Goal: Task Accomplishment & Management: Use online tool/utility

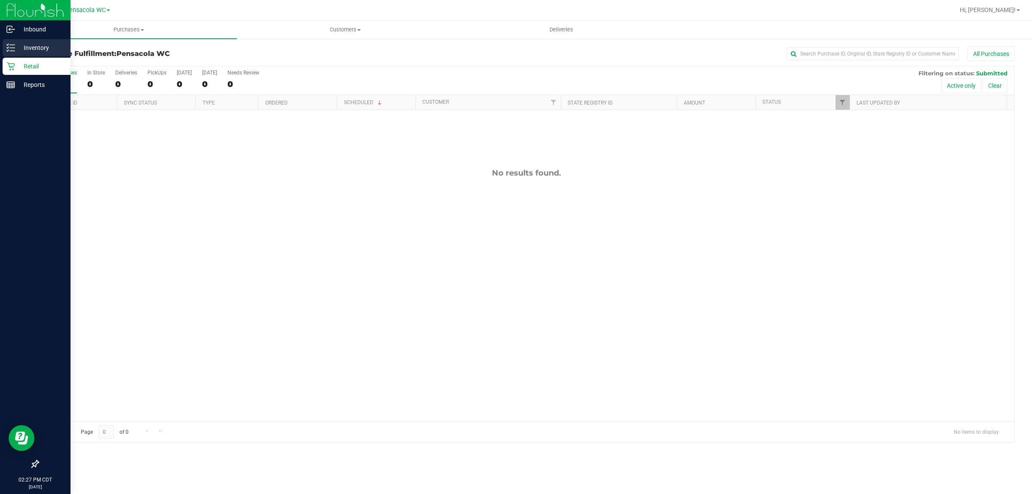
click at [11, 45] on line at bounding box center [12, 45] width 5 height 0
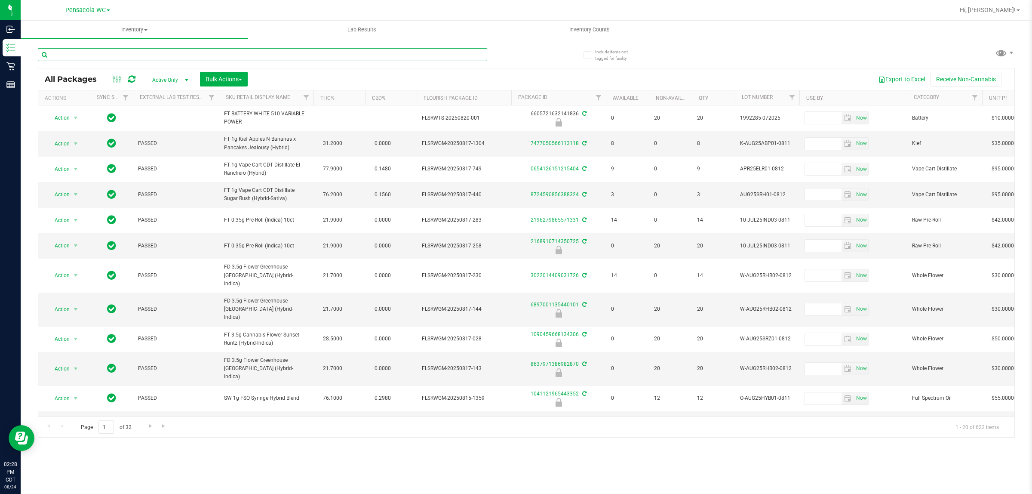
click at [127, 48] on input "text" at bounding box center [262, 54] width 449 height 13
type input "fic"
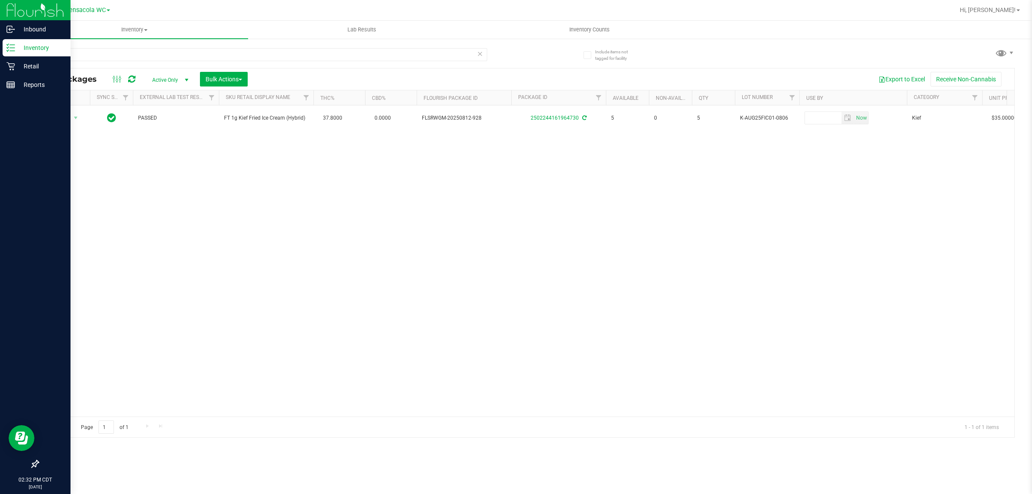
click at [18, 52] on p "Inventory" at bounding box center [41, 48] width 52 height 10
click at [16, 67] on p "Retail" at bounding box center [41, 66] width 52 height 10
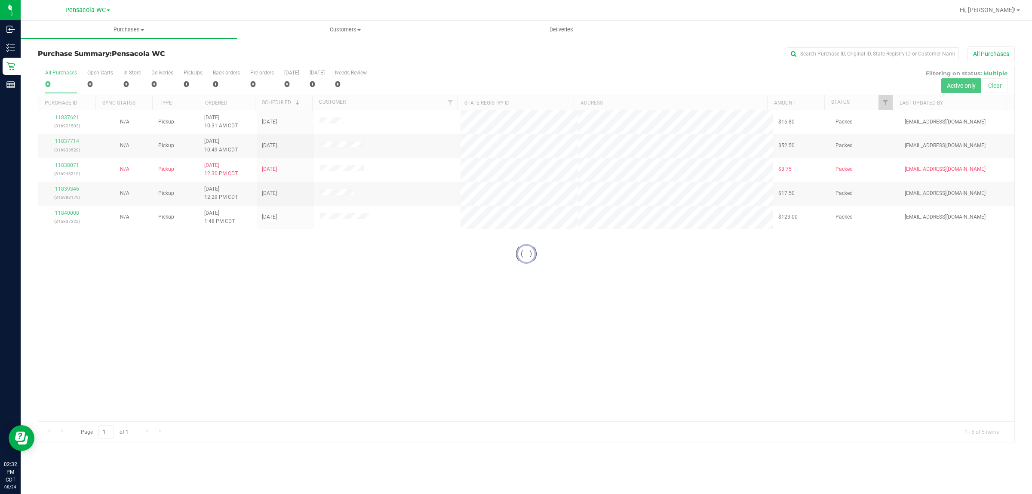
click at [427, 329] on div "Loading... 11837621 (316921503) N/A Pickup 8/24/2025 10:31 AM CDT 8/24/2025 $16…" at bounding box center [526, 265] width 976 height 311
click at [637, 304] on div "11837621 (316921503) N/A Pickup 8/24/2025 10:31 AM CDT 8/24/2025 $16.80 Packed …" at bounding box center [526, 265] width 976 height 311
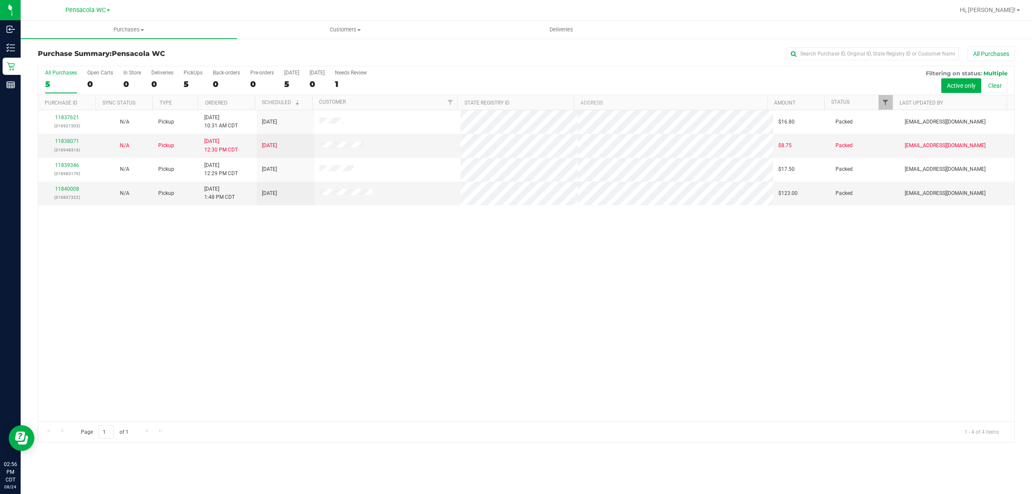
click at [892, 107] on div at bounding box center [893, 102] width 4 height 15
click at [884, 104] on link "Filter" at bounding box center [890, 102] width 14 height 15
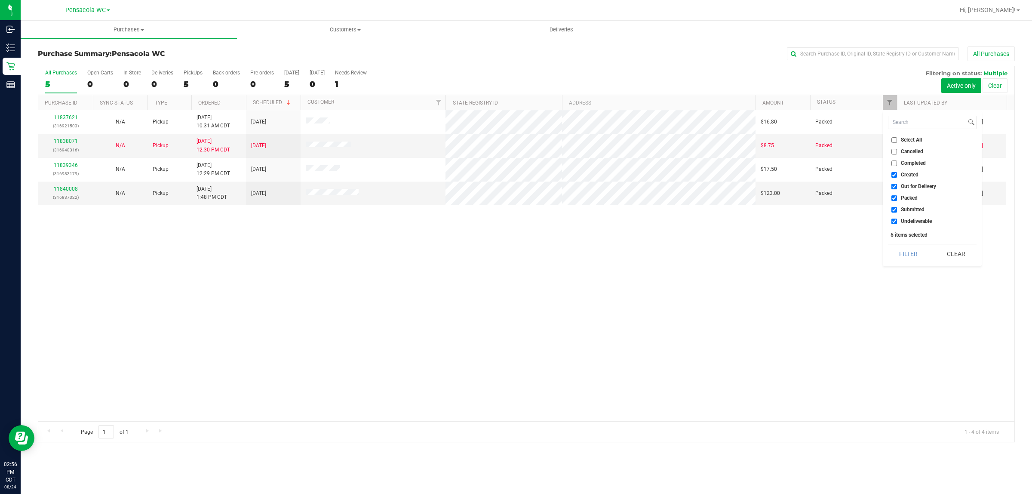
click at [907, 137] on span "Select All" at bounding box center [911, 139] width 21 height 5
click at [897, 137] on input "Select All" at bounding box center [895, 140] width 6 height 6
checkbox input "true"
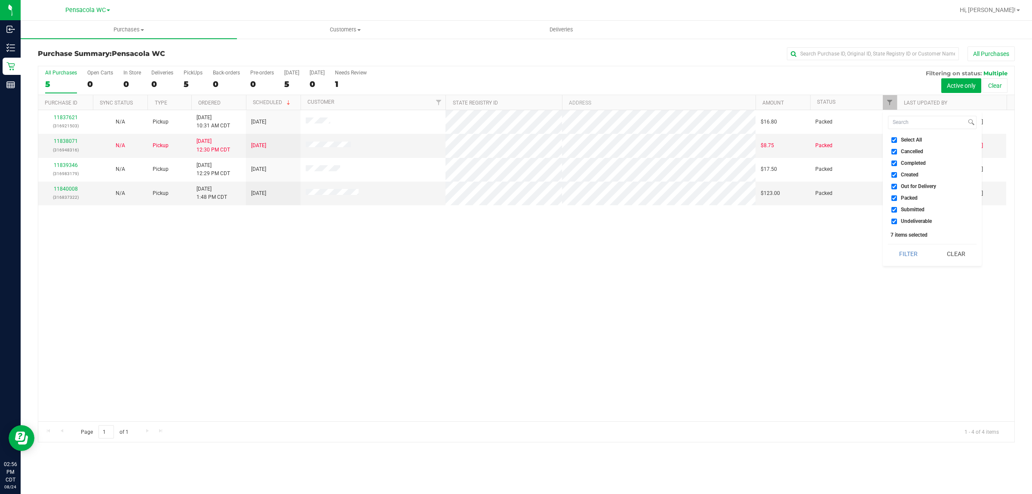
click at [910, 143] on li "Select All" at bounding box center [932, 139] width 89 height 9
click at [912, 140] on span "Select All" at bounding box center [911, 139] width 21 height 5
click at [897, 140] on input "Select All" at bounding box center [895, 140] width 6 height 6
checkbox input "false"
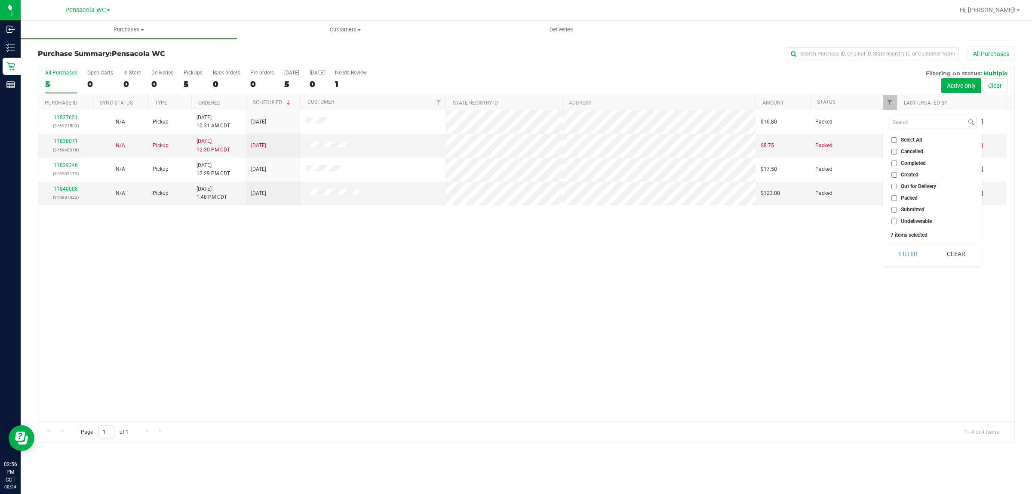
checkbox input "false"
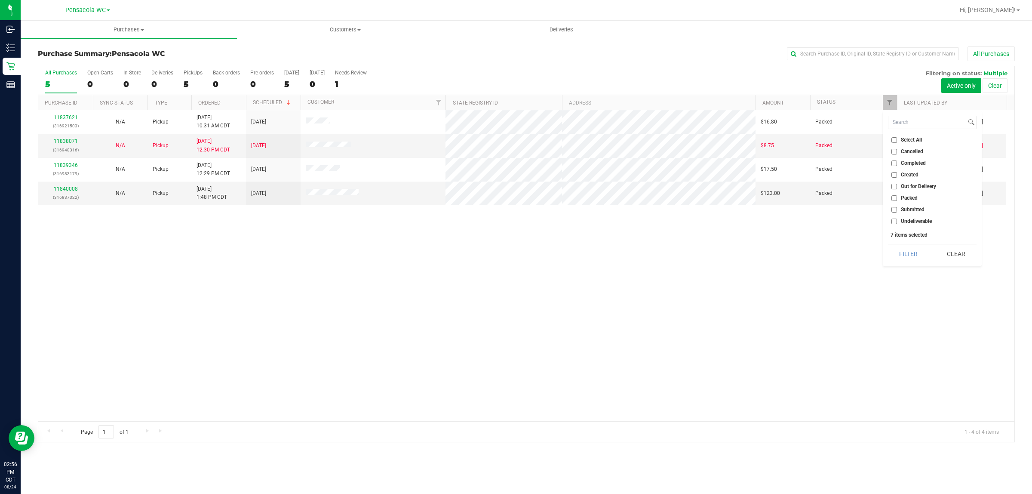
checkbox input "false"
click at [916, 202] on li "Packed" at bounding box center [932, 198] width 89 height 9
click at [910, 211] on span "Submitted" at bounding box center [913, 209] width 24 height 5
click at [897, 211] on input "Submitted" at bounding box center [895, 210] width 6 height 6
checkbox input "true"
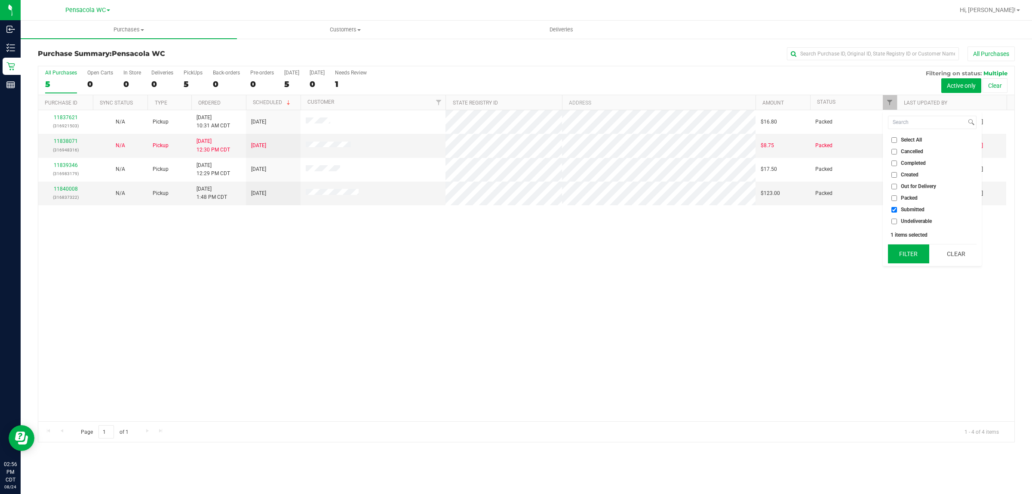
click at [901, 249] on button "Filter" at bounding box center [908, 253] width 41 height 19
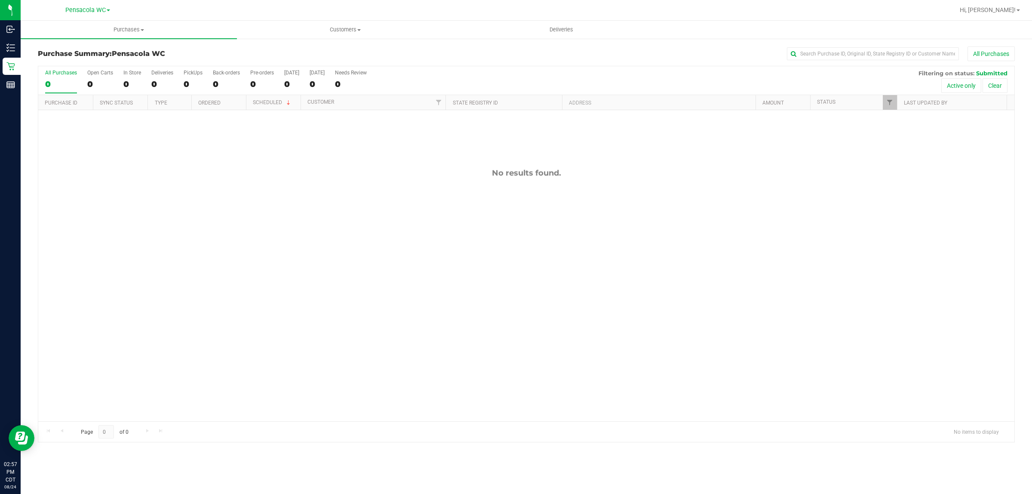
click at [687, 76] on div "All Purchases 0 Open Carts 0 In Store 0 Deliveries 0 PickUps 0 Back-orders 0 Pr…" at bounding box center [526, 80] width 976 height 29
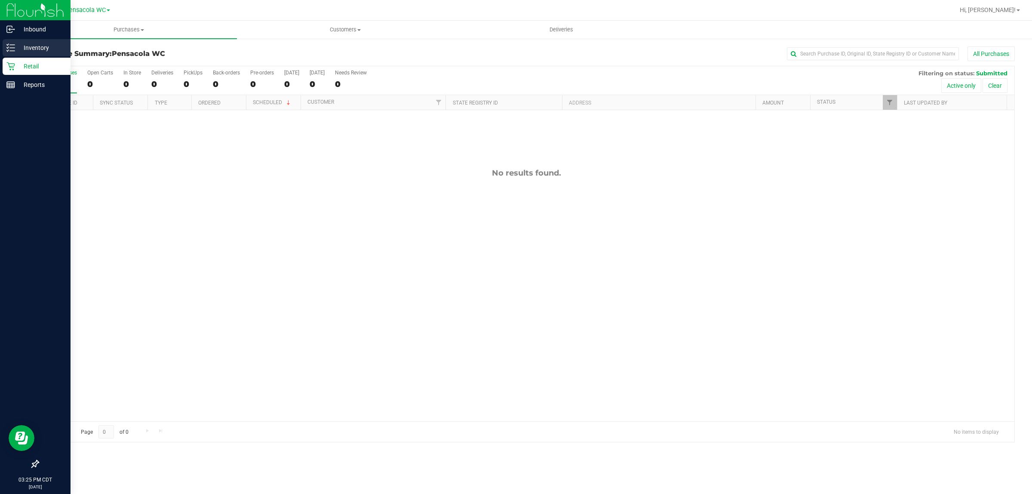
click at [22, 49] on p "Inventory" at bounding box center [41, 48] width 52 height 10
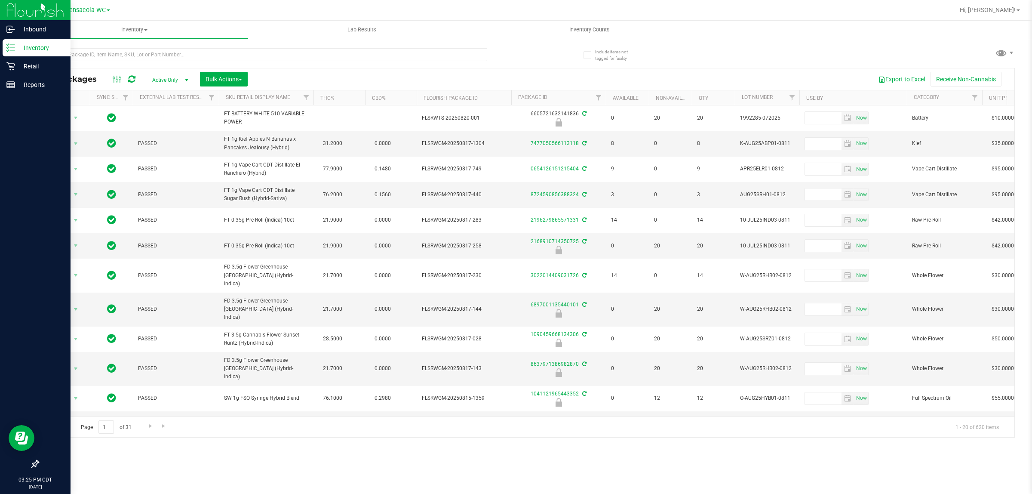
click at [103, 71] on div "All Packages Active Only Active Only Lab Samples Locked All External Internal B…" at bounding box center [526, 79] width 976 height 22
click at [119, 74] on icon at bounding box center [117, 79] width 9 height 10
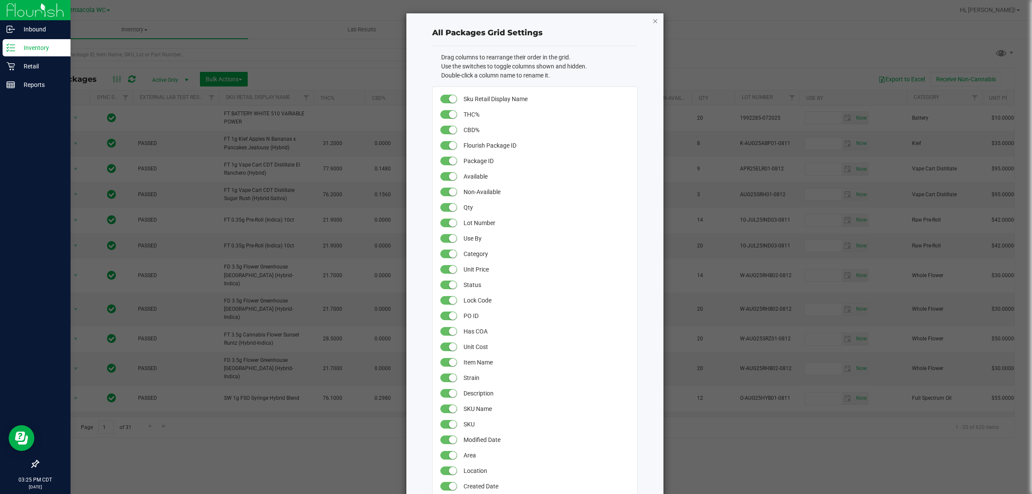
click at [652, 22] on icon "button" at bounding box center [655, 20] width 6 height 10
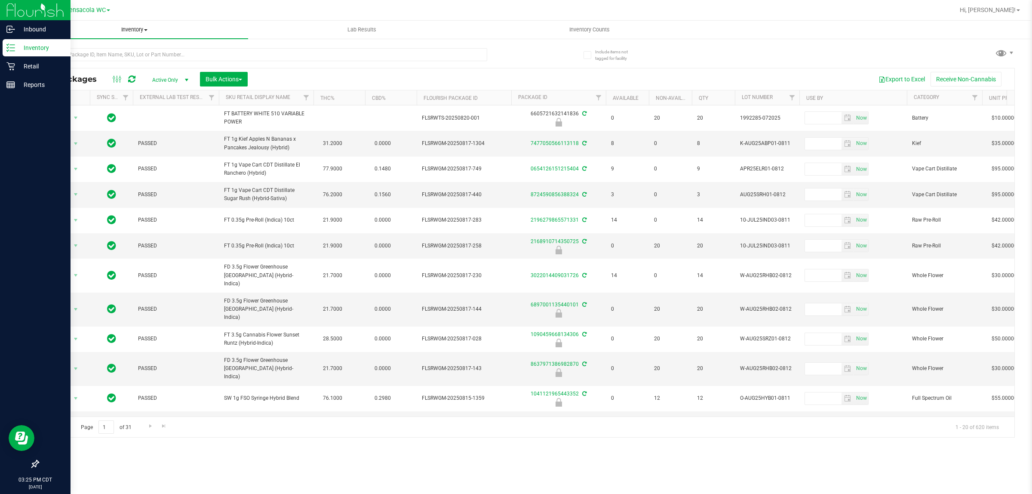
click at [193, 36] on uib-tab-heading "Inventory All packages All inventory Waste log Create inventory" at bounding box center [135, 30] width 228 height 18
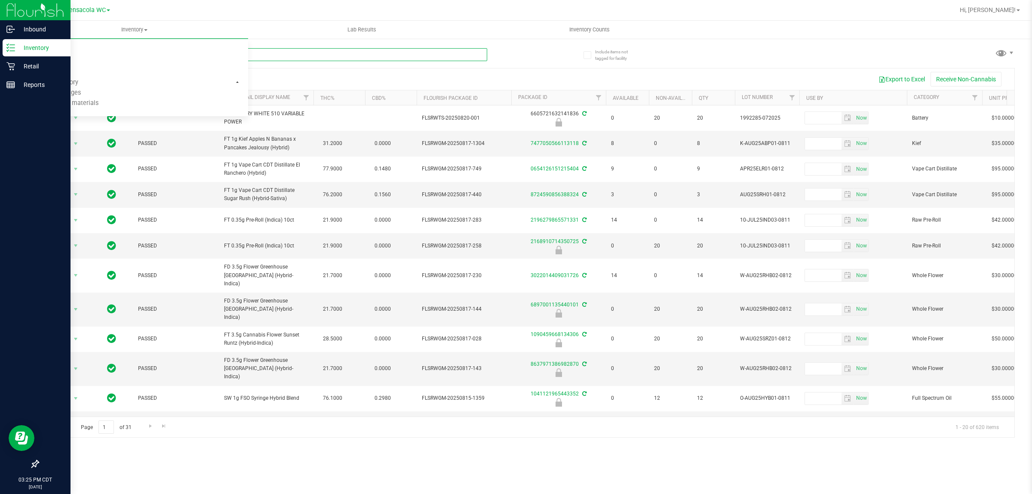
click at [331, 56] on input "text" at bounding box center [262, 54] width 449 height 13
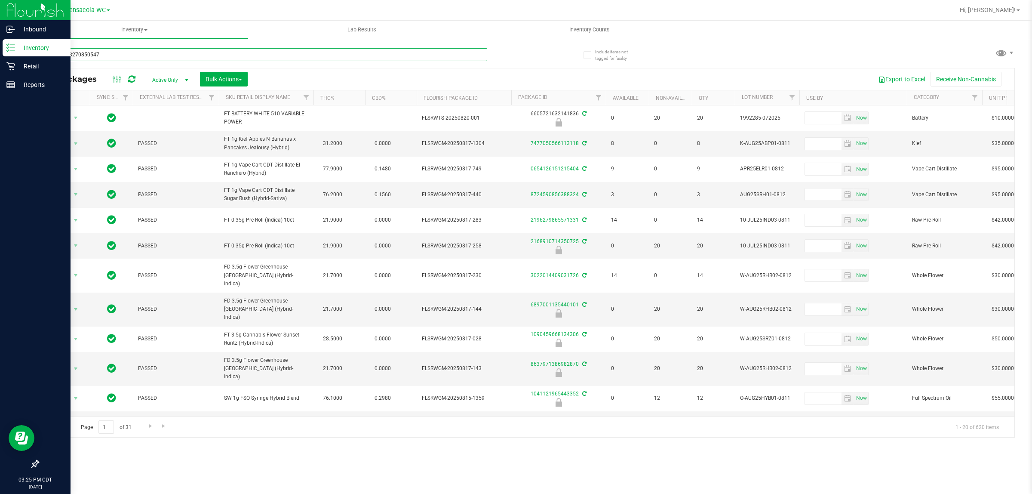
type input "8304133270850547"
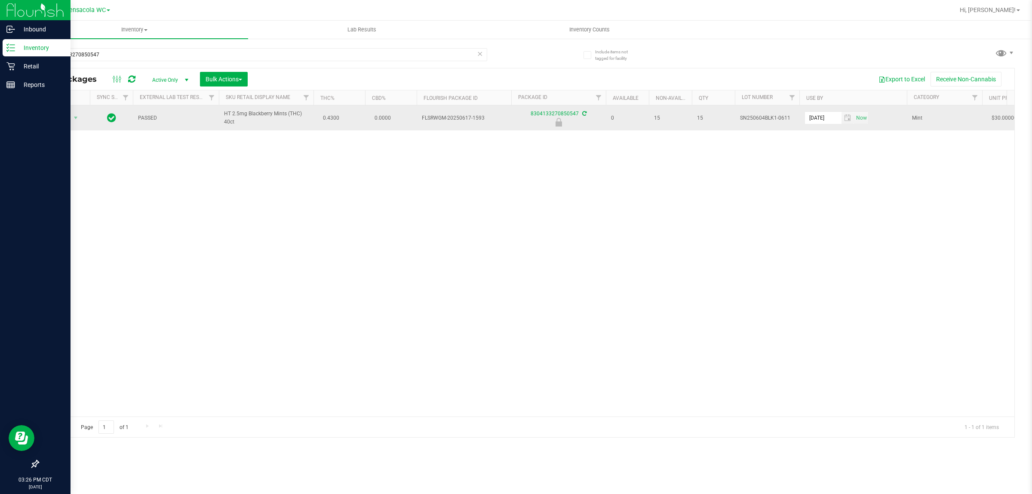
click at [61, 118] on span "Action" at bounding box center [58, 118] width 23 height 12
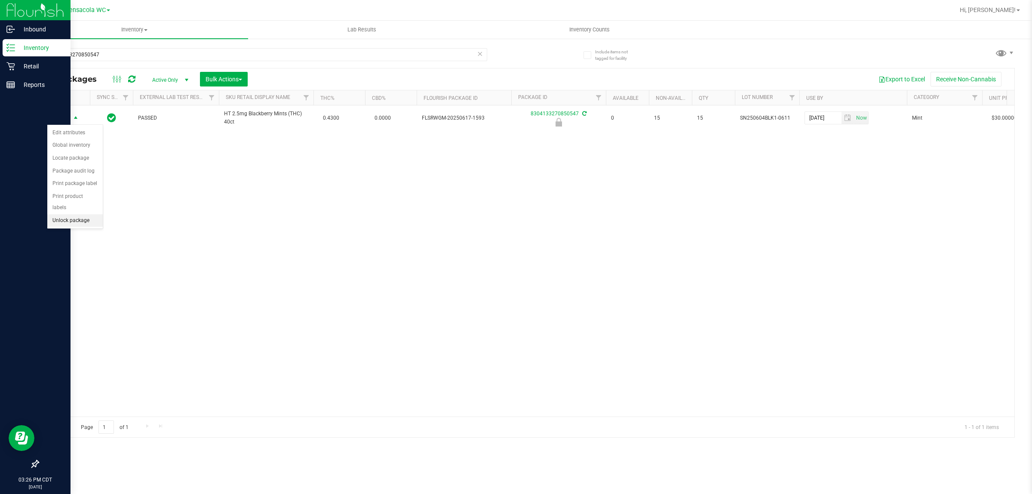
click at [69, 214] on li "Unlock package" at bounding box center [74, 220] width 55 height 13
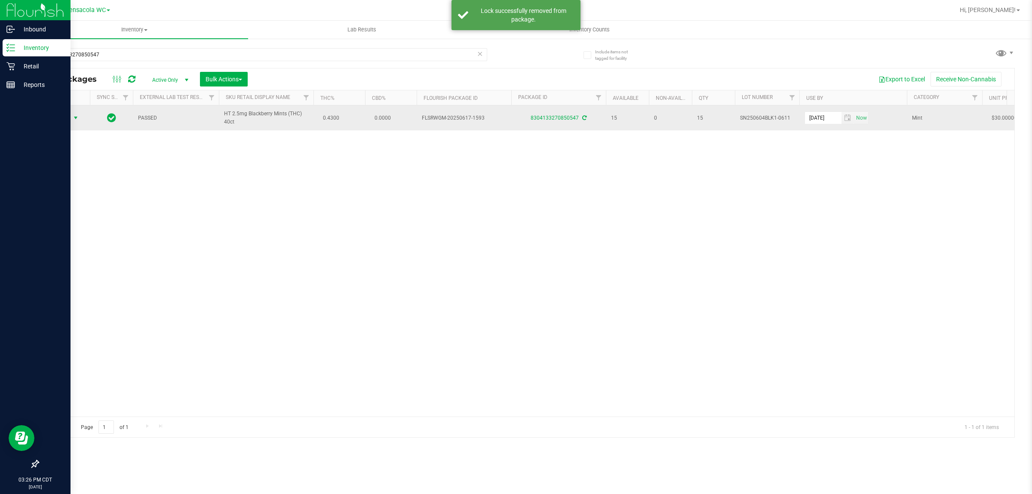
click at [72, 119] on span "select" at bounding box center [75, 117] width 7 height 7
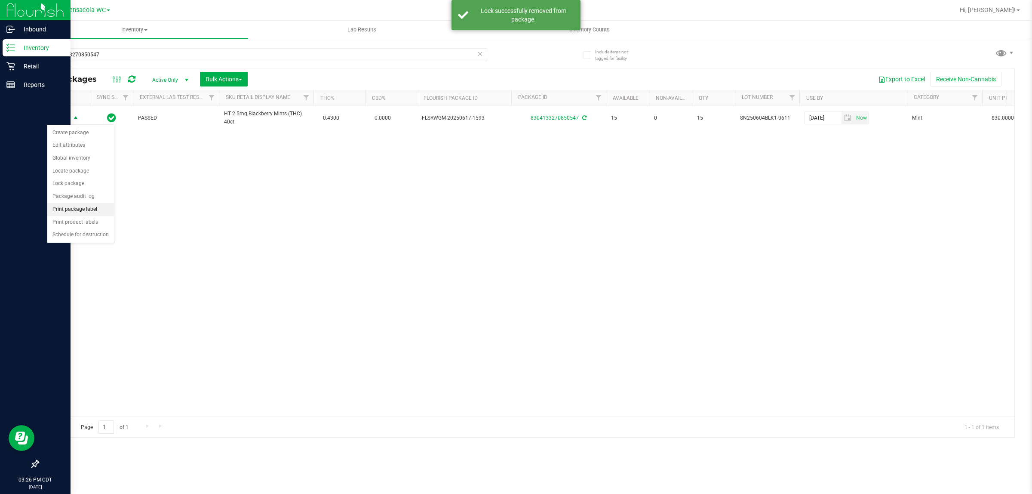
click at [93, 210] on li "Print package label" at bounding box center [80, 209] width 67 height 13
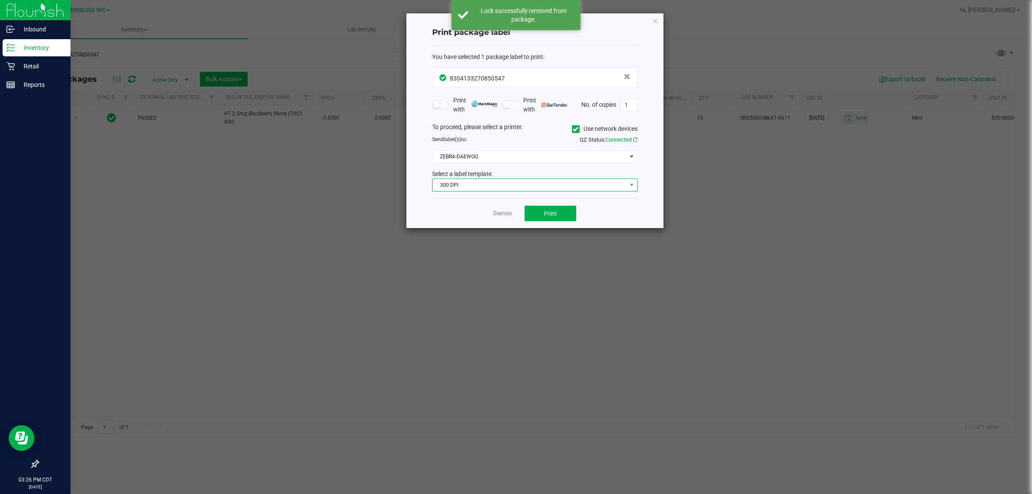
click at [512, 191] on span "300 DPI" at bounding box center [530, 185] width 194 height 12
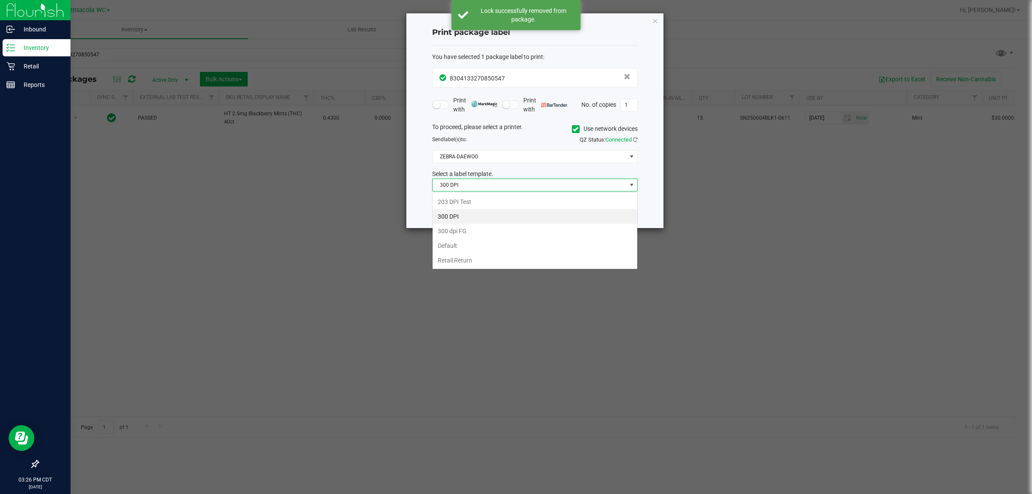
scroll to position [13, 205]
click at [504, 203] on li "203 DPI Test" at bounding box center [535, 201] width 205 height 15
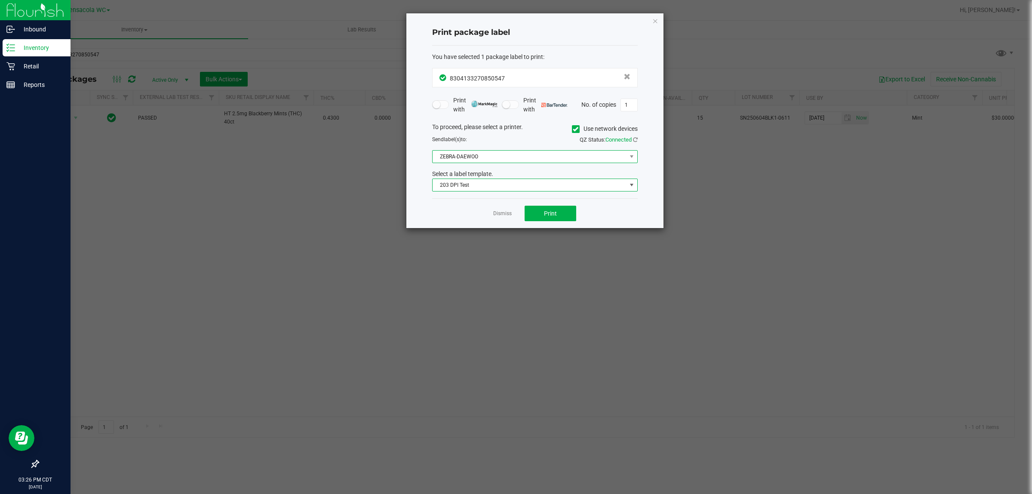
click at [508, 154] on span "ZEBRA-DAEWOO" at bounding box center [530, 157] width 194 height 12
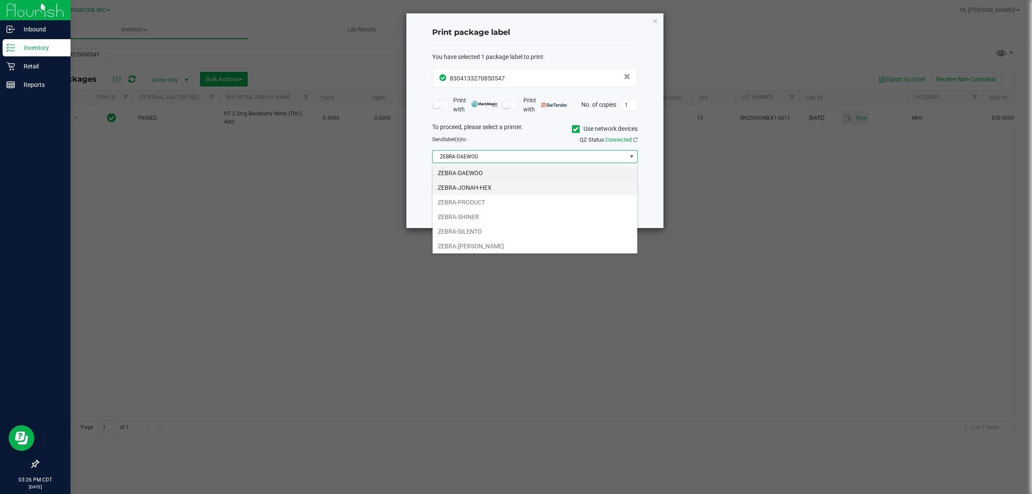
click at [500, 185] on li "ZEBRA-JONAH-HEX" at bounding box center [535, 187] width 205 height 15
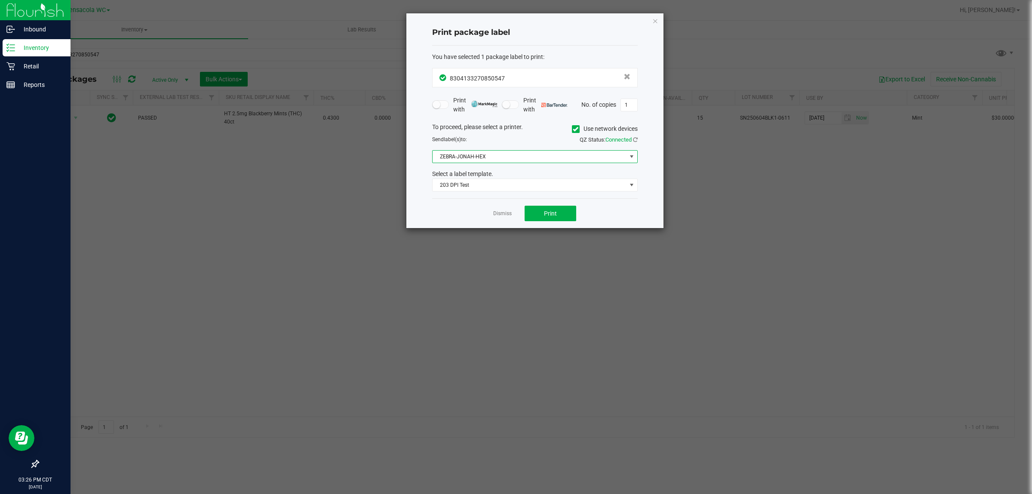
click at [502, 155] on span "ZEBRA-JONAH-HEX" at bounding box center [530, 157] width 194 height 12
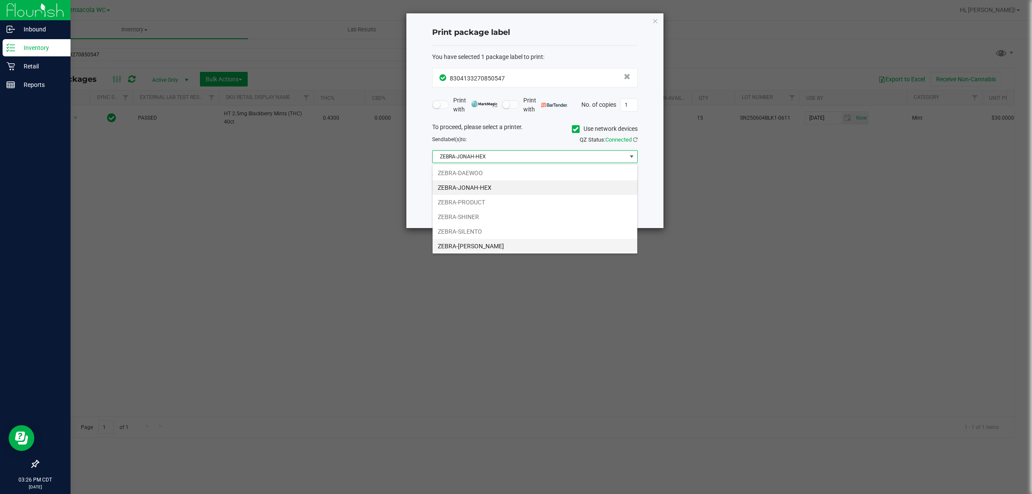
click at [502, 247] on li "ZEBRA-[PERSON_NAME]" at bounding box center [535, 246] width 205 height 15
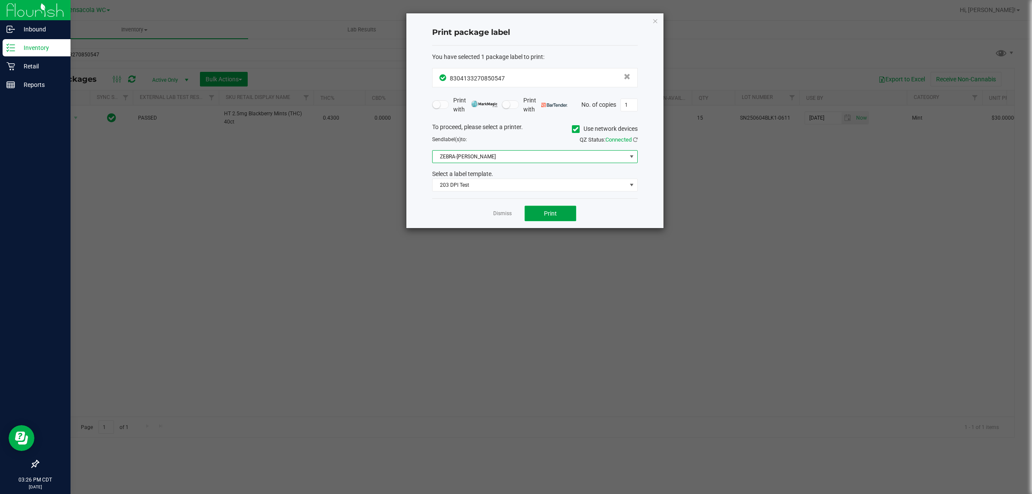
click at [575, 220] on button "Print" at bounding box center [551, 213] width 52 height 15
click at [655, 21] on icon "button" at bounding box center [655, 20] width 6 height 10
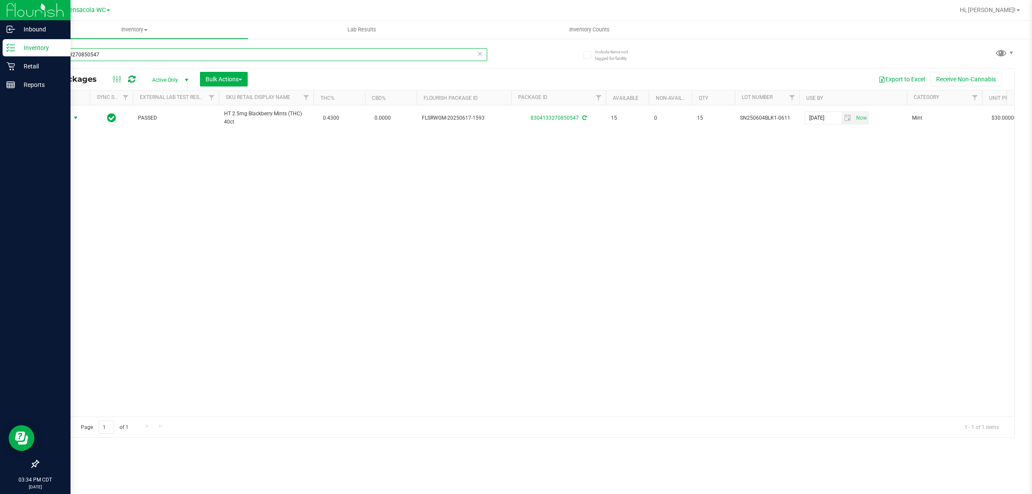
click at [110, 54] on input "8304133270850547" at bounding box center [262, 54] width 449 height 13
click at [111, 54] on input "8304133270850547" at bounding box center [262, 54] width 449 height 13
type input "6365594105841033"
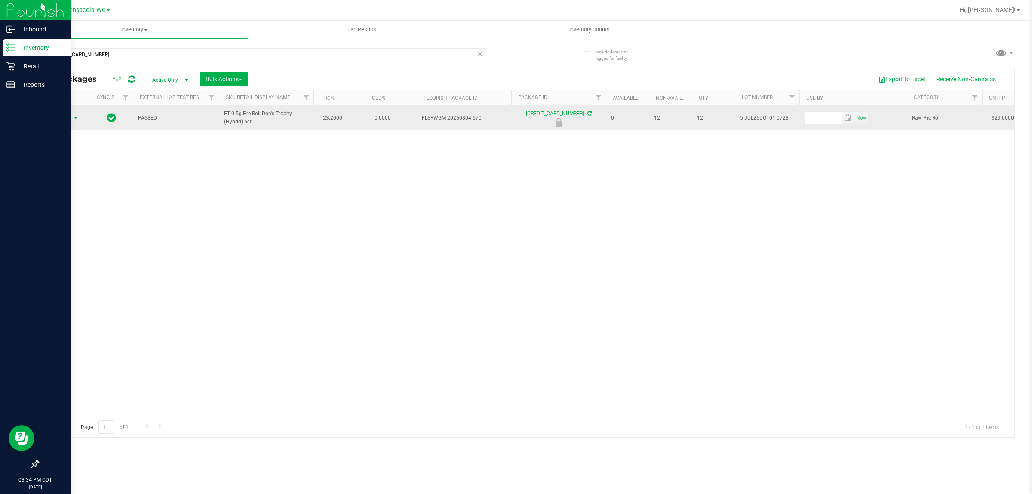
click at [73, 117] on span "select" at bounding box center [75, 117] width 7 height 7
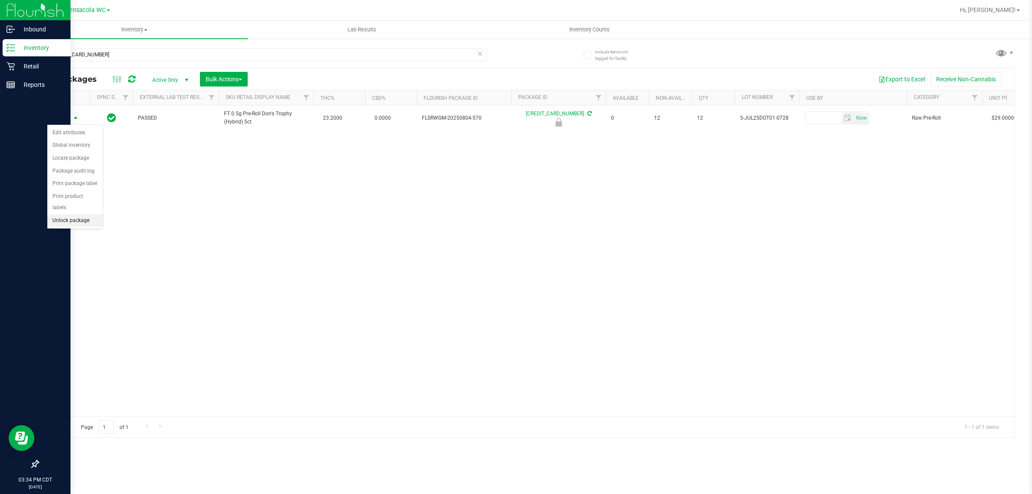
click at [80, 216] on li "Unlock package" at bounding box center [74, 220] width 55 height 13
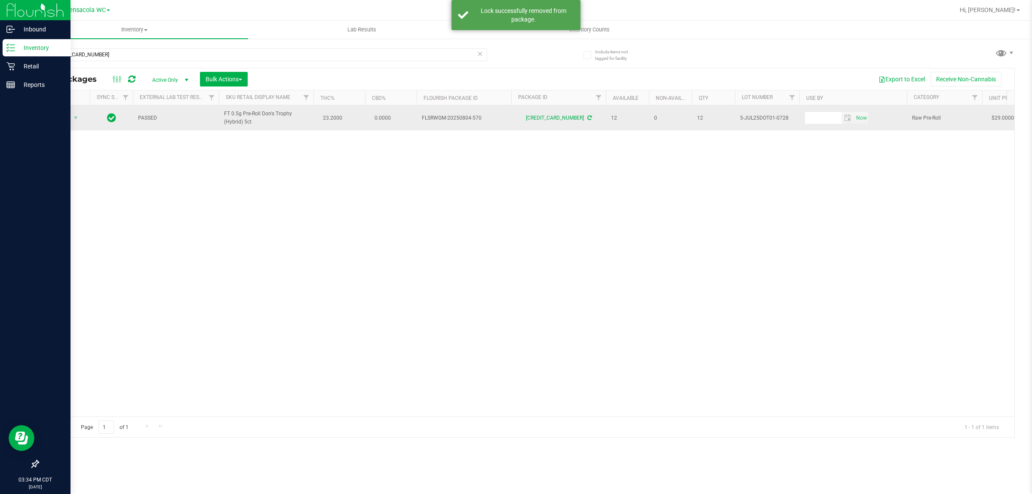
click at [63, 119] on span "Action" at bounding box center [58, 118] width 23 height 12
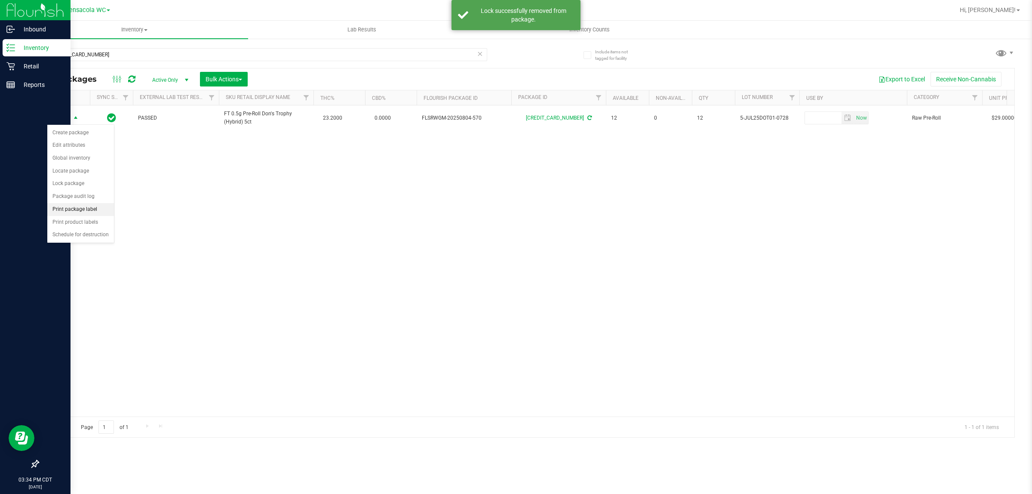
click at [80, 207] on li "Print package label" at bounding box center [80, 209] width 67 height 13
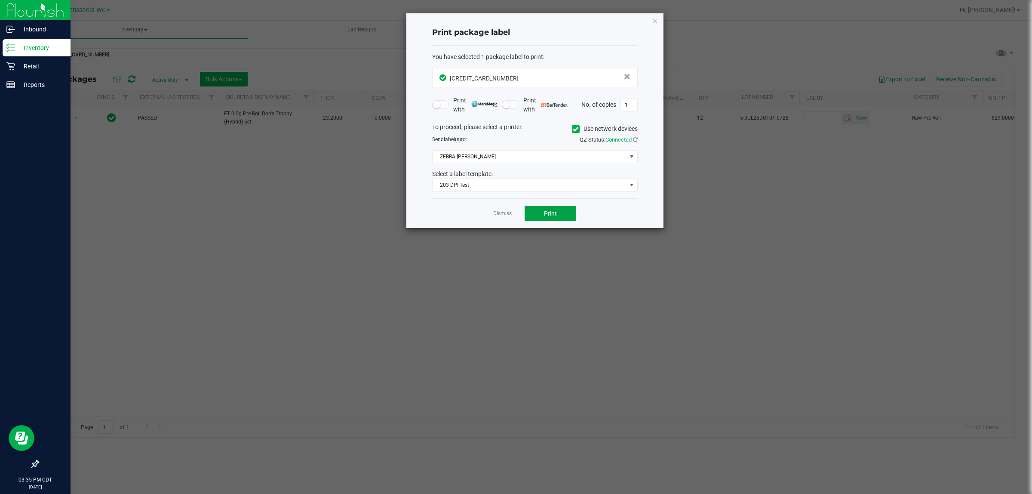
click at [556, 208] on button "Print" at bounding box center [551, 213] width 52 height 15
click at [493, 215] on link "Dismiss" at bounding box center [502, 213] width 18 height 7
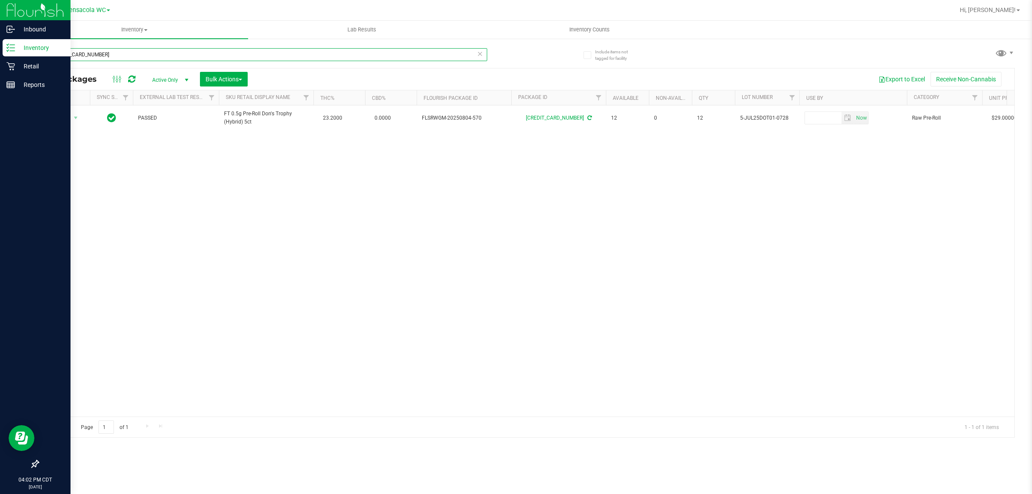
click at [261, 56] on input "6365594105841033" at bounding box center [262, 54] width 449 height 13
type input "4245105774560724"
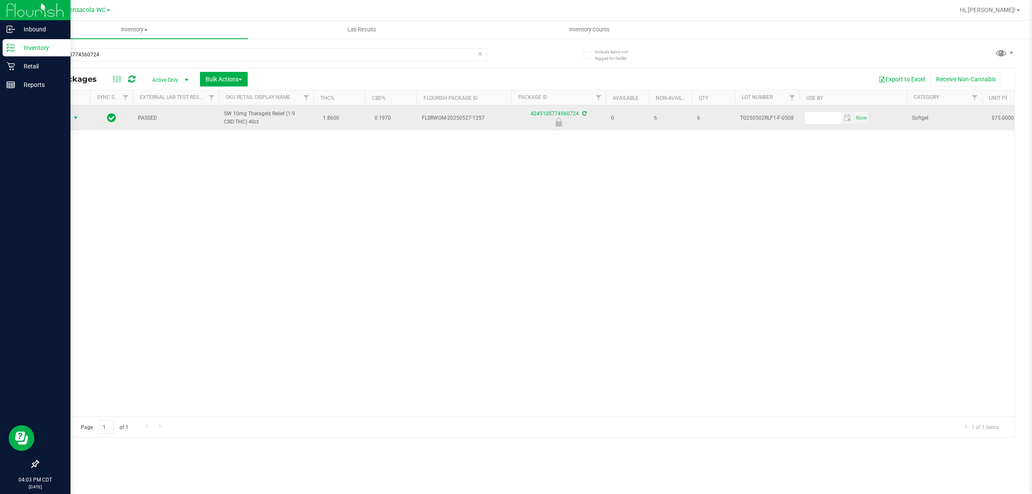
click at [74, 118] on span "select" at bounding box center [75, 117] width 7 height 7
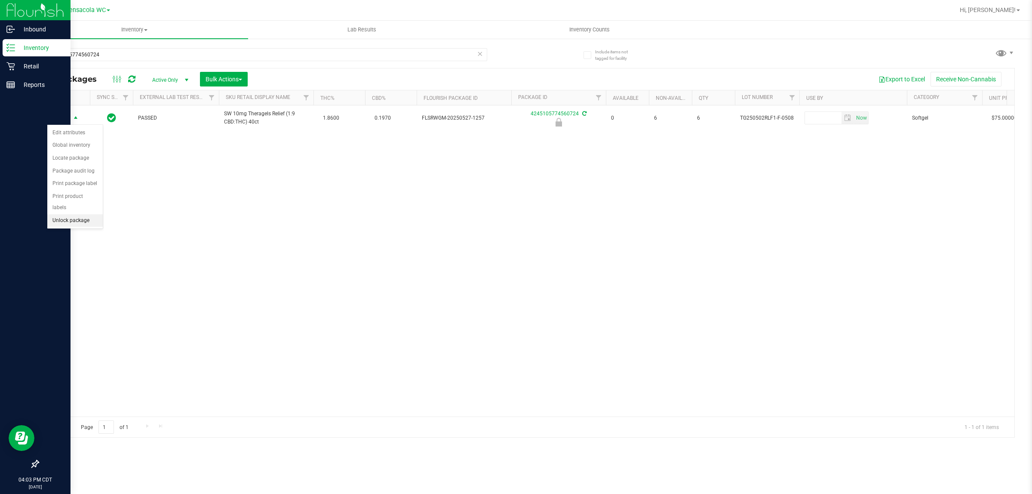
click at [82, 214] on li "Unlock package" at bounding box center [74, 220] width 55 height 13
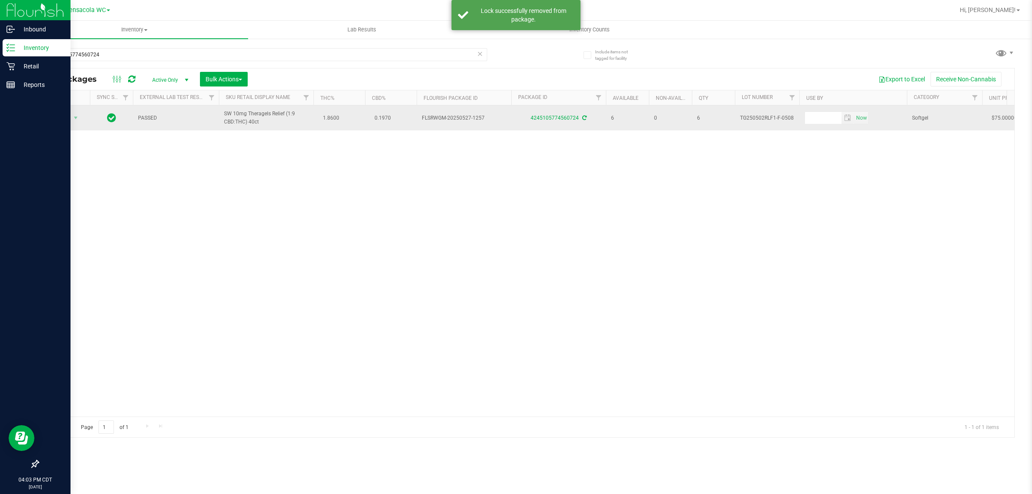
click at [61, 118] on span "Action" at bounding box center [58, 118] width 23 height 12
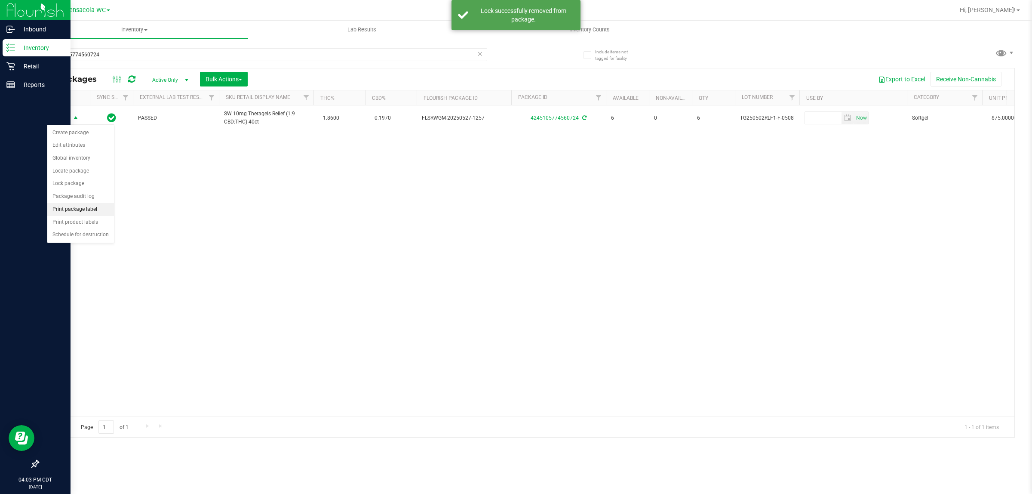
click at [104, 213] on li "Print package label" at bounding box center [80, 209] width 67 height 13
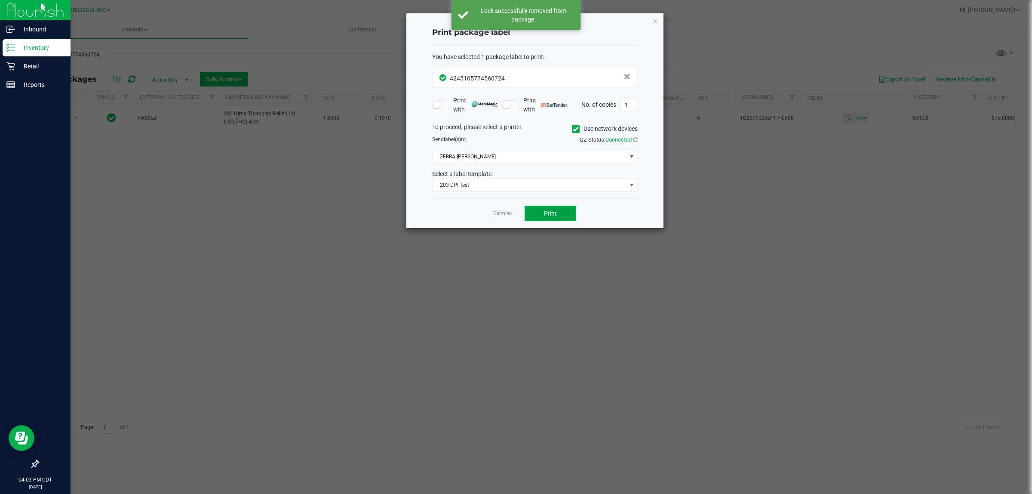
click at [553, 206] on button "Print" at bounding box center [551, 213] width 52 height 15
click at [501, 228] on div "Dismiss Print" at bounding box center [535, 213] width 206 height 30
click at [494, 214] on link "Dismiss" at bounding box center [502, 213] width 18 height 7
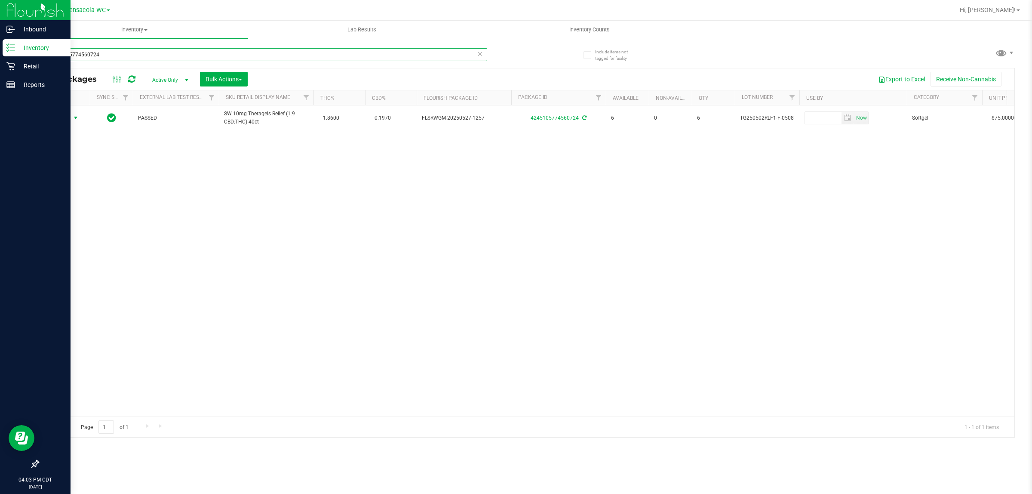
click at [170, 53] on input "4245105774560724" at bounding box center [262, 54] width 449 height 13
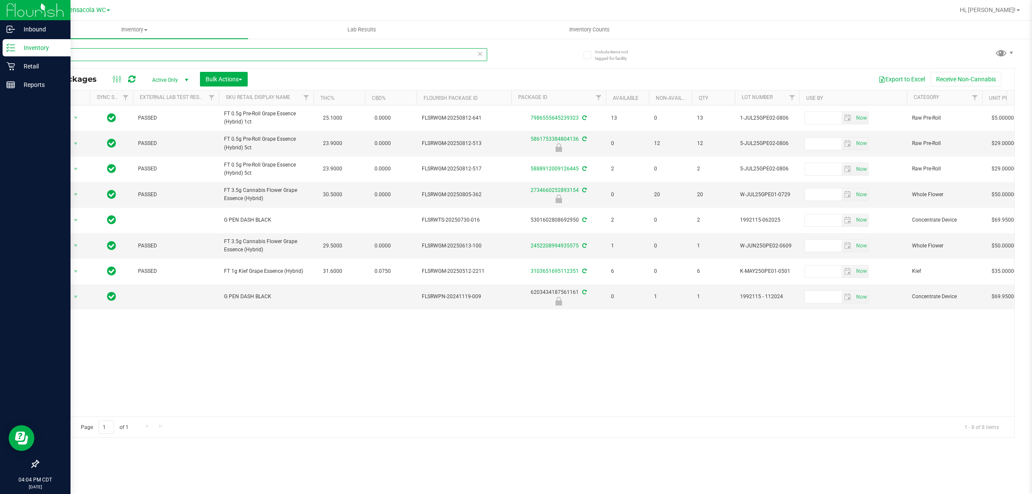
type input "g"
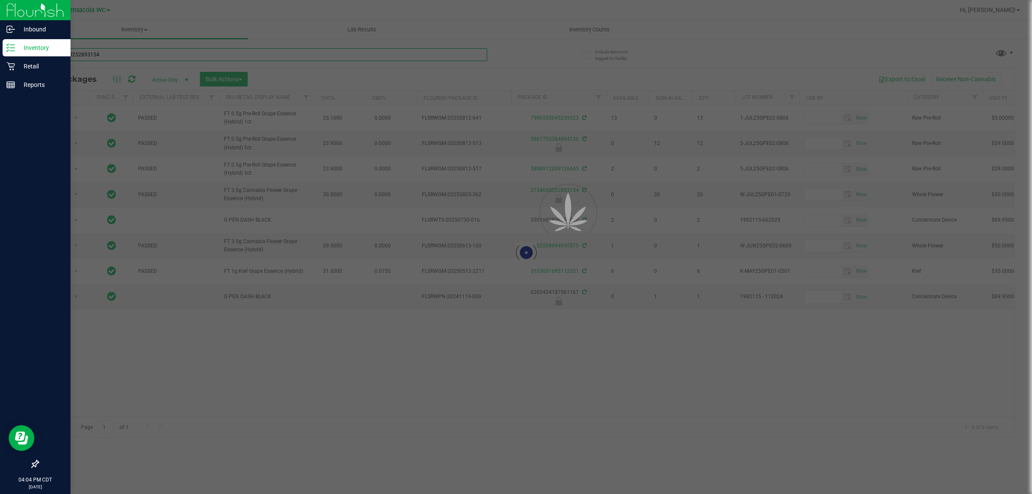
type input "2734660252893154"
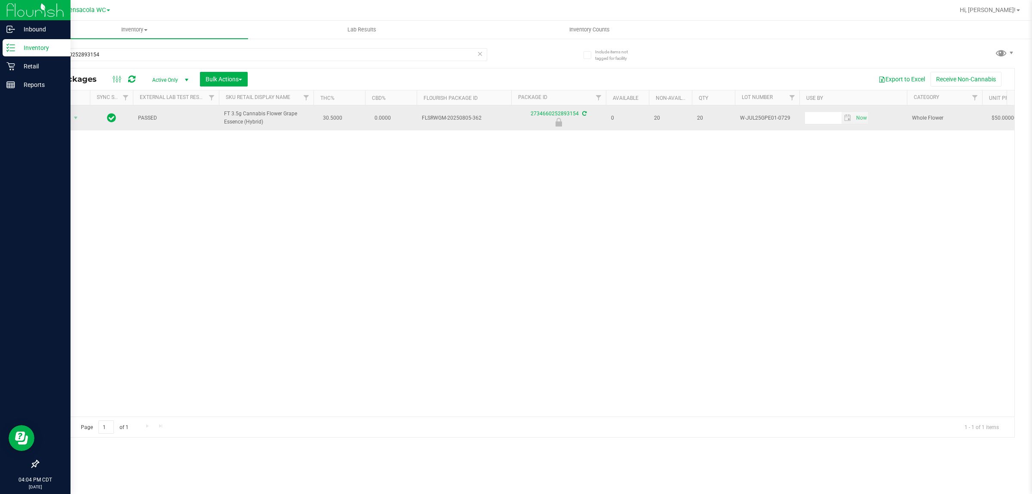
click at [61, 117] on span "Action" at bounding box center [58, 118] width 23 height 12
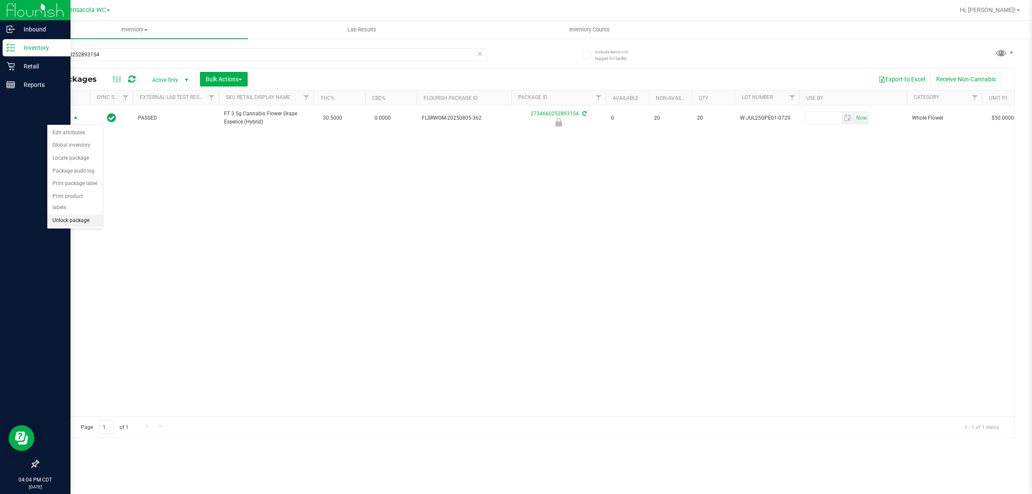
click at [75, 214] on li "Unlock package" at bounding box center [74, 220] width 55 height 13
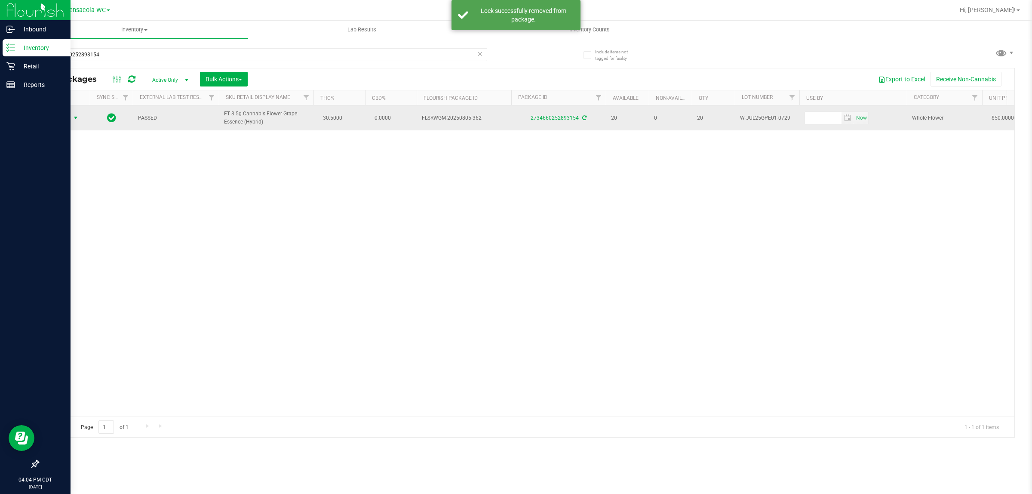
click at [74, 118] on span "select" at bounding box center [75, 117] width 7 height 7
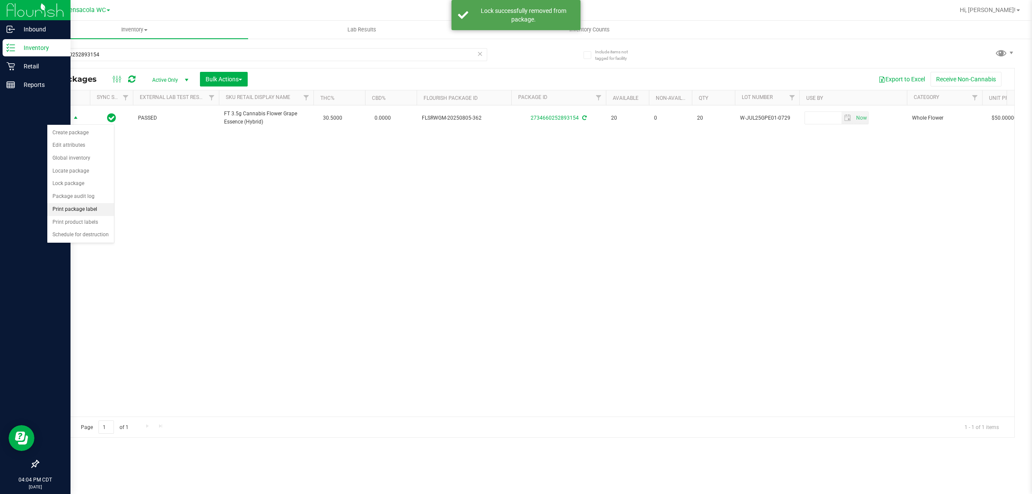
click at [97, 211] on li "Print package label" at bounding box center [80, 209] width 67 height 13
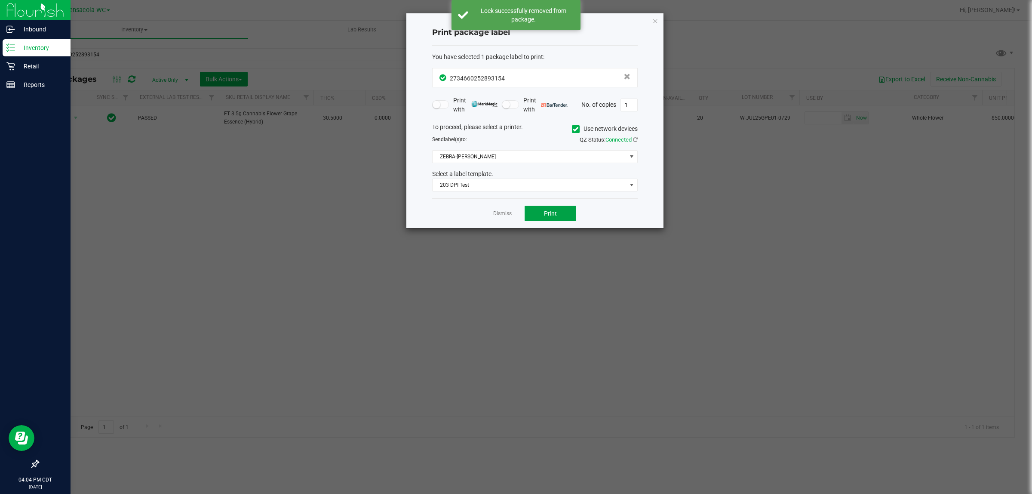
click at [556, 217] on span "Print" at bounding box center [550, 213] width 13 height 7
click at [500, 216] on link "Dismiss" at bounding box center [502, 213] width 18 height 7
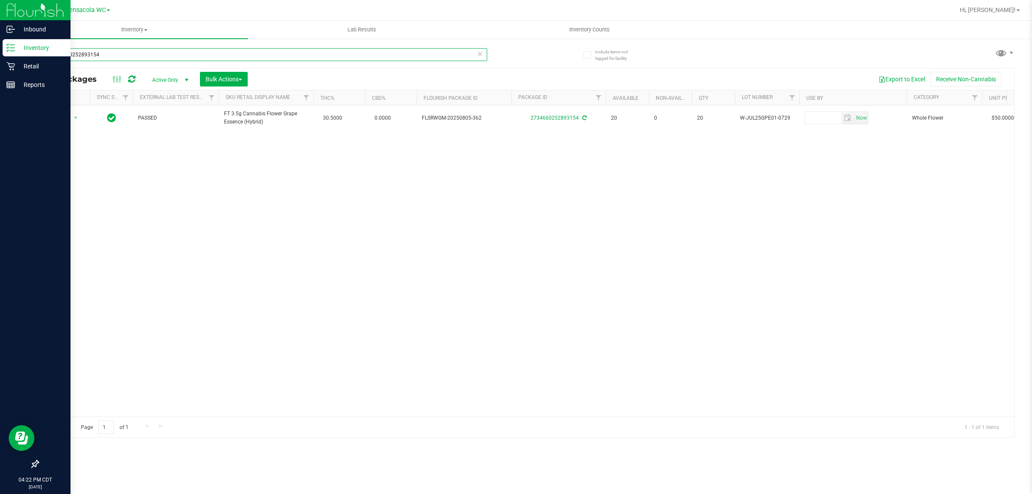
click at [134, 49] on input "2734660252893154" at bounding box center [262, 54] width 449 height 13
type input "7422808500326891"
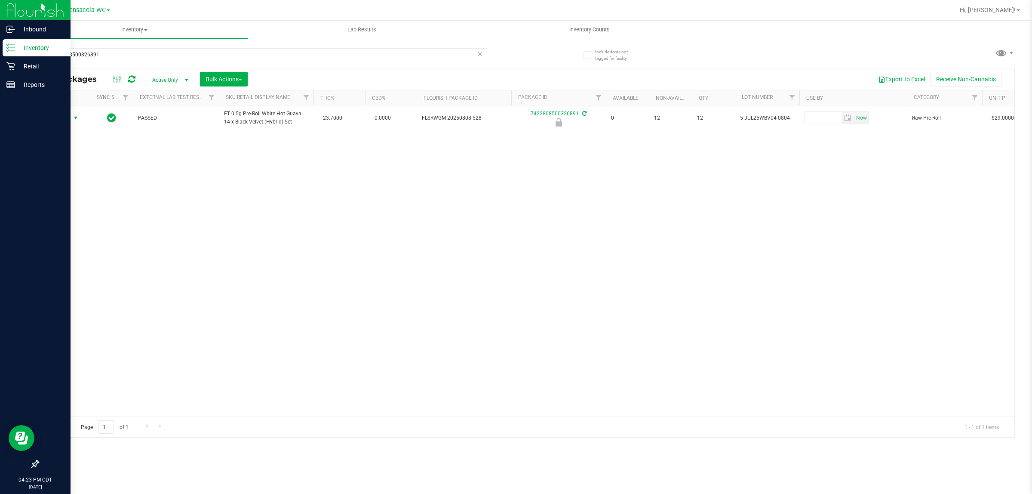
drag, startPoint x: 69, startPoint y: 117, endPoint x: 82, endPoint y: 178, distance: 61.9
click at [69, 117] on span "Action" at bounding box center [58, 118] width 23 height 12
click at [80, 214] on li "Unlock package" at bounding box center [74, 220] width 55 height 13
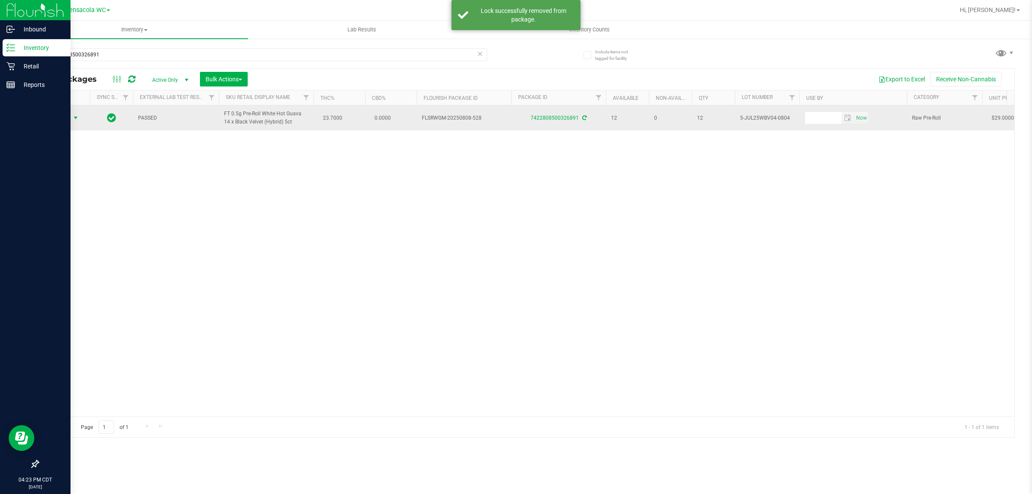
click at [71, 114] on span "select" at bounding box center [76, 118] width 11 height 12
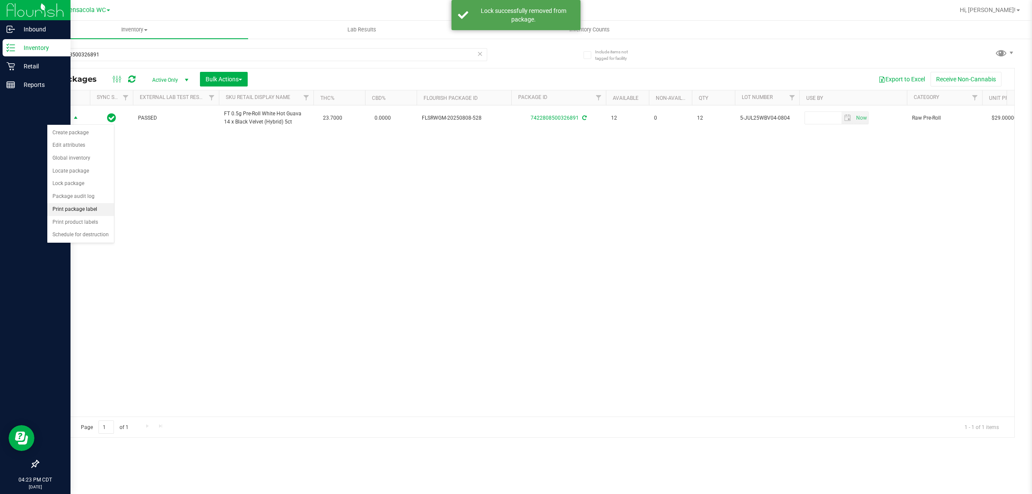
click at [99, 205] on li "Print package label" at bounding box center [80, 209] width 67 height 13
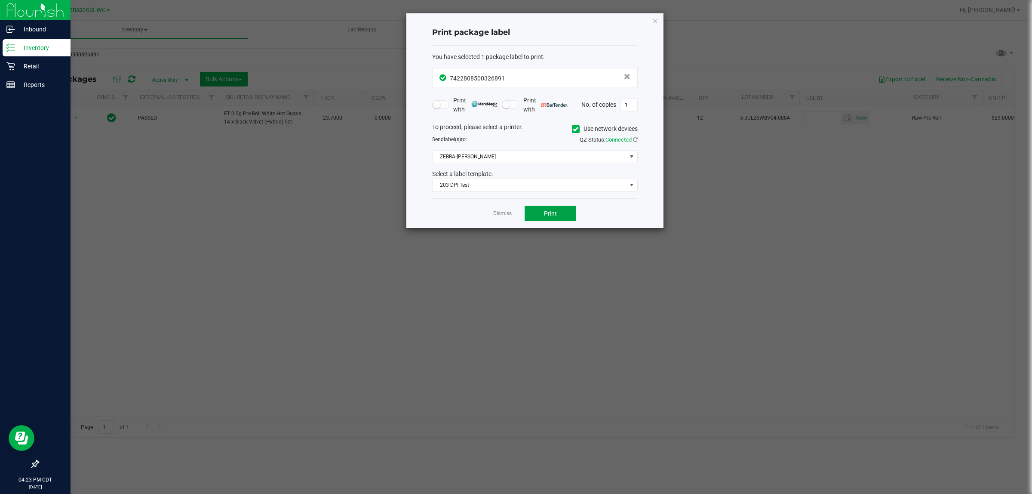
click at [534, 214] on button "Print" at bounding box center [551, 213] width 52 height 15
click at [655, 20] on icon "button" at bounding box center [655, 20] width 6 height 10
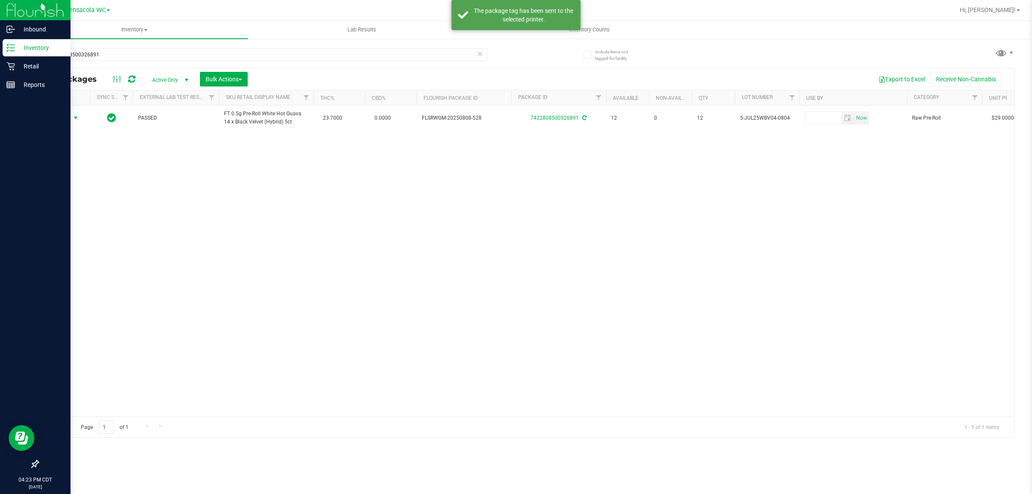
click at [328, 47] on div "7422808500326891" at bounding box center [282, 54] width 489 height 28
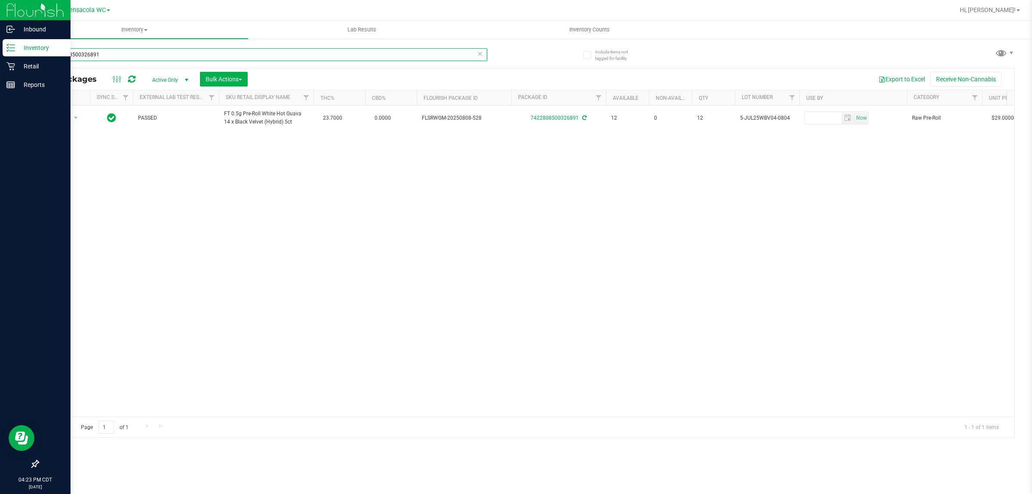
click at [327, 48] on input "7422808500326891" at bounding box center [262, 54] width 449 height 13
type input "6334279275332293"
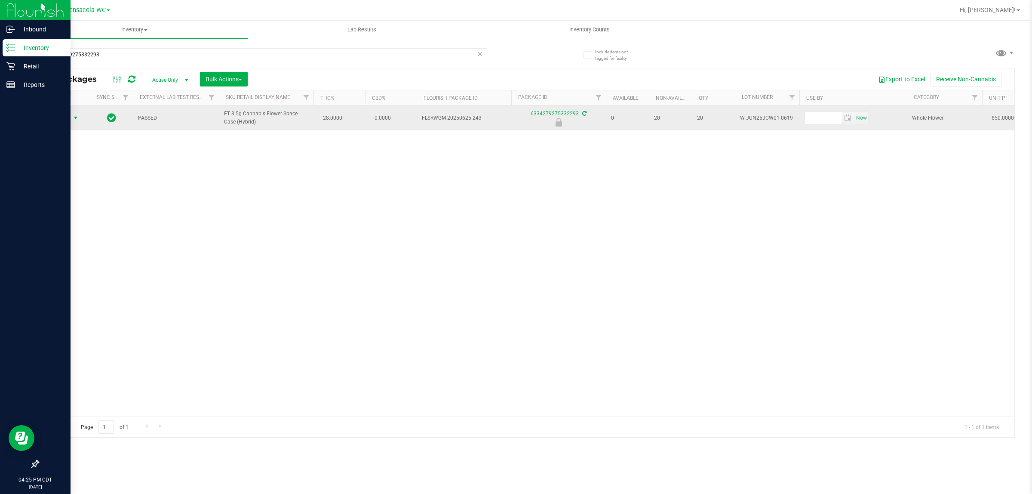
click at [76, 118] on span "select" at bounding box center [75, 117] width 7 height 7
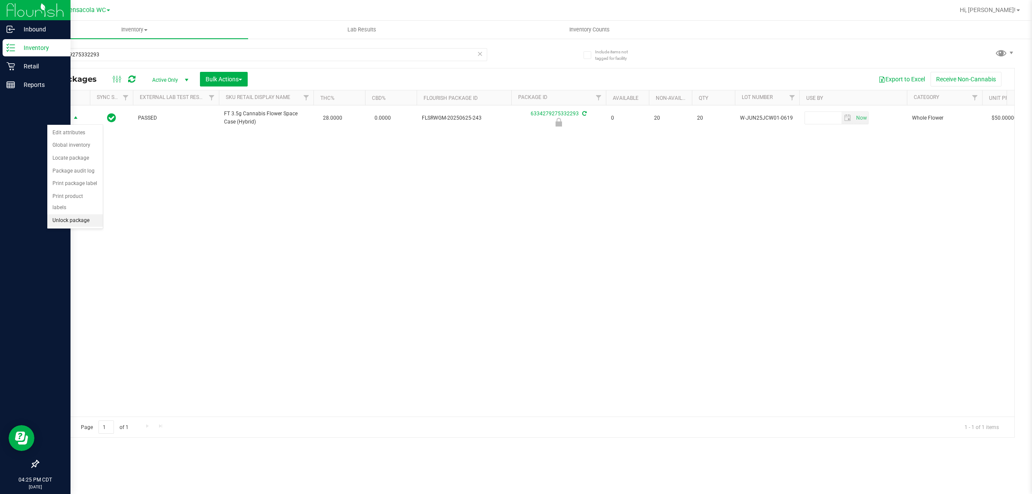
click at [73, 215] on li "Unlock package" at bounding box center [74, 220] width 55 height 13
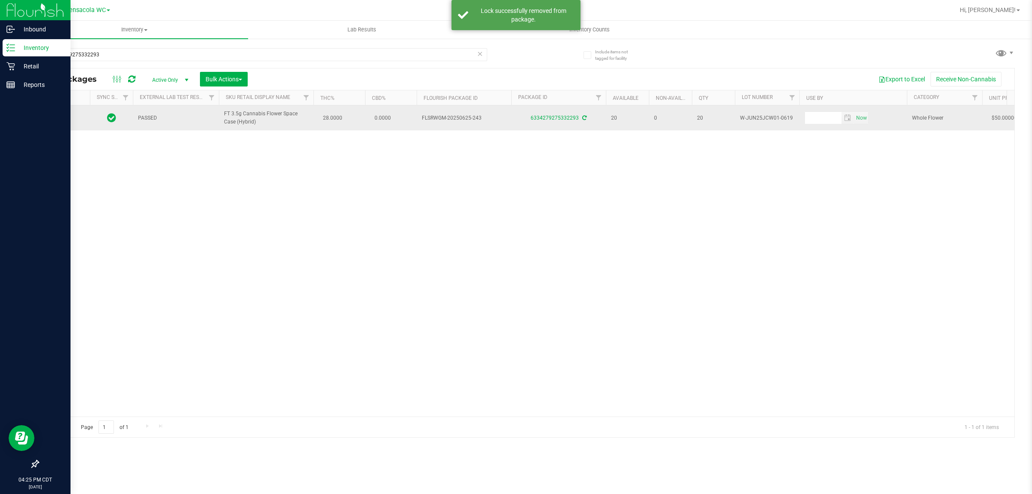
click at [65, 118] on icon at bounding box center [64, 118] width 6 height 6
click at [74, 119] on span "select" at bounding box center [75, 117] width 7 height 7
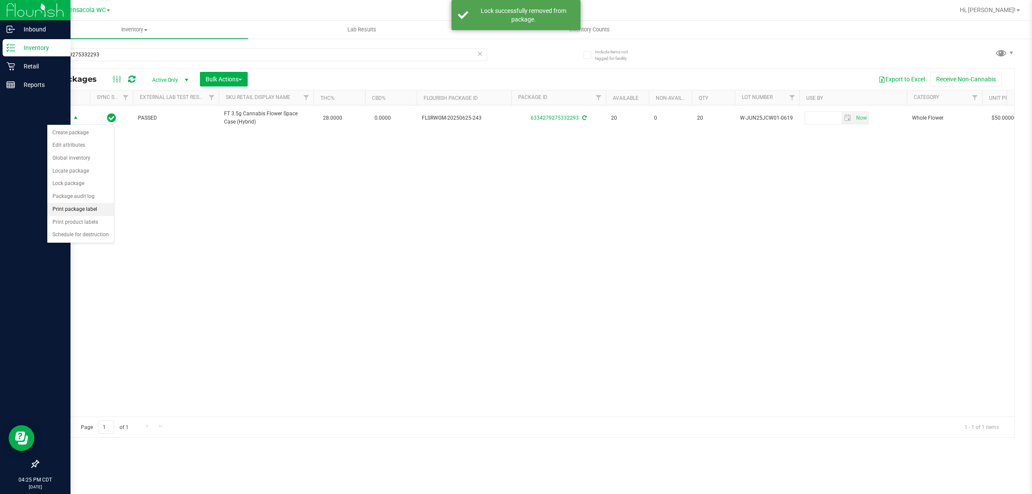
click at [99, 206] on li "Print package label" at bounding box center [80, 209] width 67 height 13
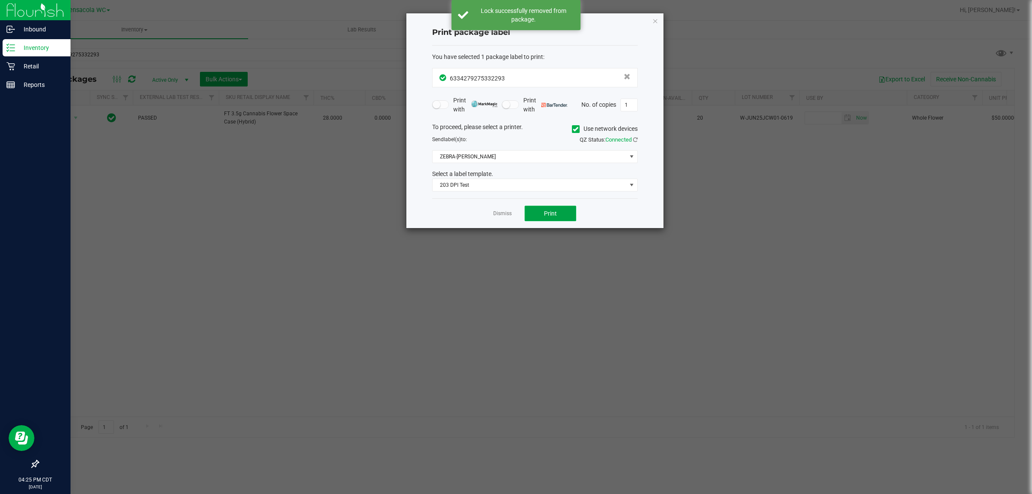
click at [560, 216] on button "Print" at bounding box center [551, 213] width 52 height 15
click at [657, 16] on icon "button" at bounding box center [655, 20] width 6 height 10
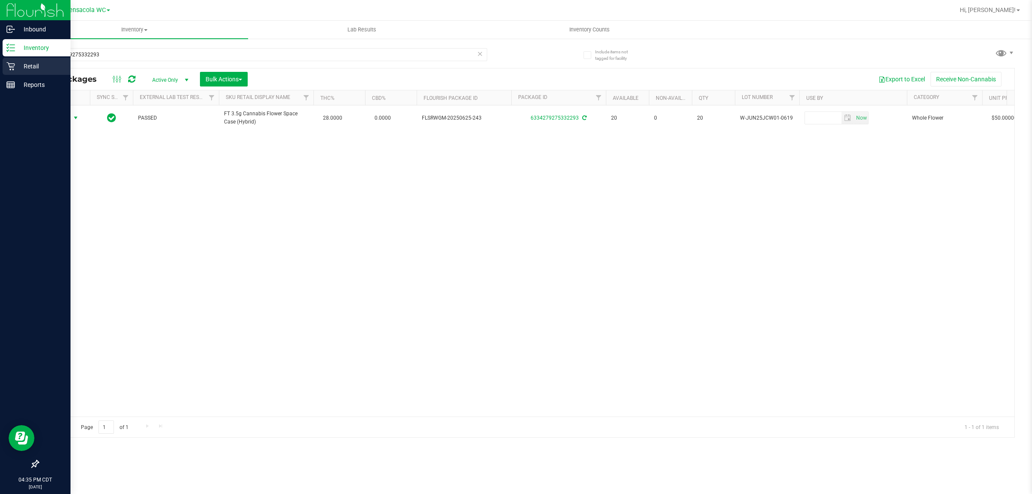
click at [35, 62] on p "Retail" at bounding box center [41, 66] width 52 height 10
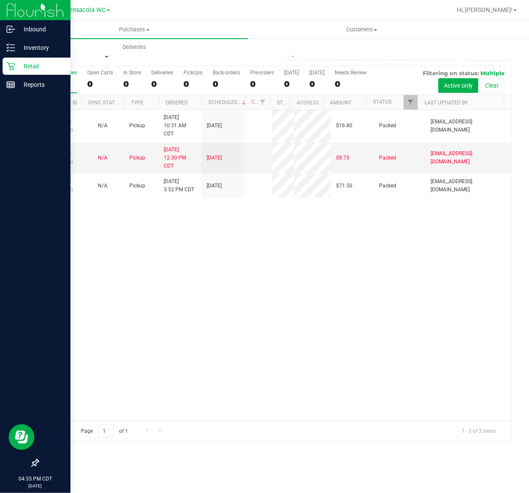
click at [293, 266] on div "11837621 (316921503) N/A Pickup 8/24/2025 10:31 AM CDT 8/24/2025 $16.80 Packed …" at bounding box center [274, 265] width 473 height 311
click at [407, 102] on span "Filter" at bounding box center [410, 102] width 7 height 7
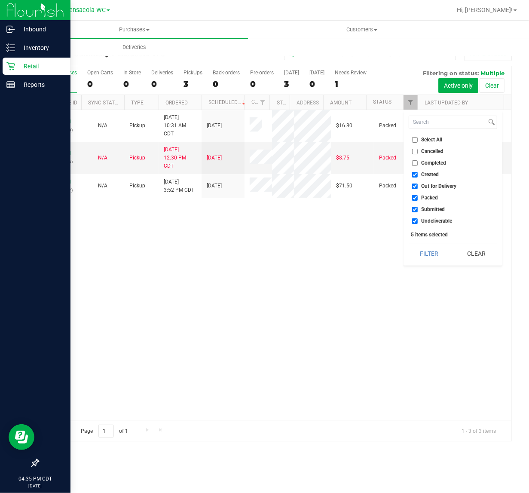
click at [426, 137] on span "Select All" at bounding box center [432, 139] width 21 height 5
click at [418, 137] on input "Select All" at bounding box center [415, 140] width 6 height 6
checkbox input "true"
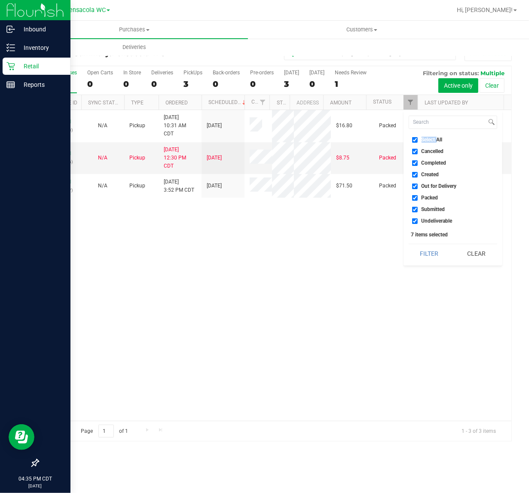
click at [426, 137] on span "Select All" at bounding box center [432, 139] width 21 height 5
click at [418, 137] on input "Select All" at bounding box center [415, 140] width 6 height 6
checkbox input "false"
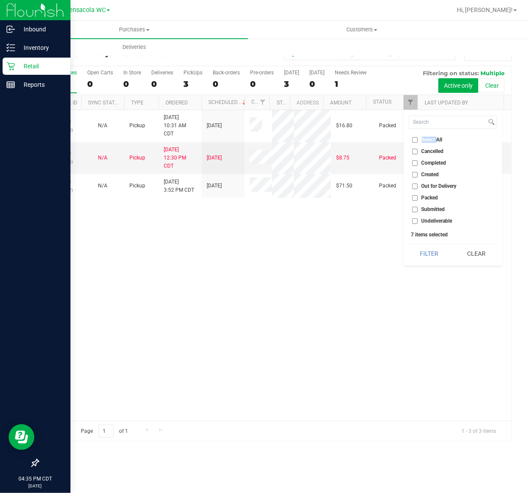
checkbox input "false"
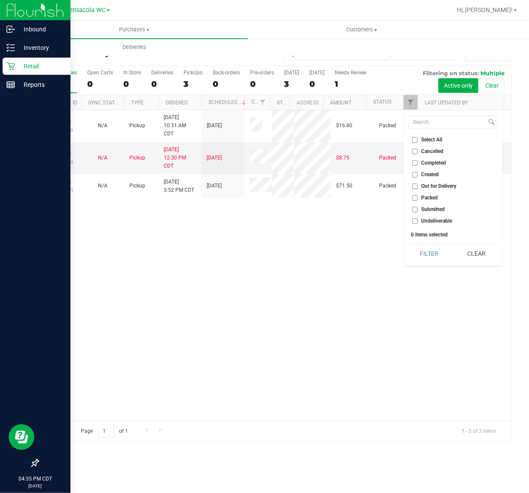
click at [435, 210] on span "Submitted" at bounding box center [434, 209] width 24 height 5
click at [418, 210] on input "Submitted" at bounding box center [415, 210] width 6 height 6
checkbox input "true"
click at [422, 256] on button "Filter" at bounding box center [429, 253] width 41 height 19
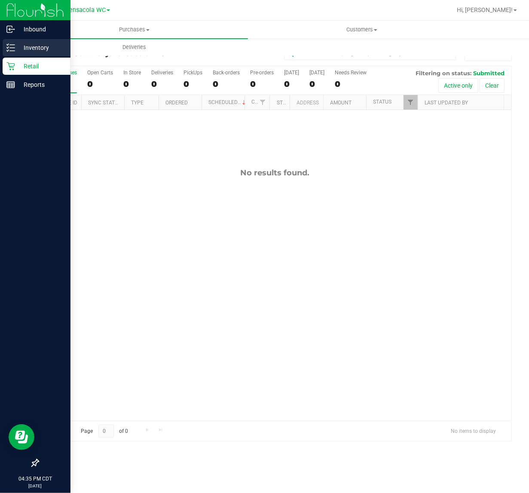
click at [17, 47] on p "Inventory" at bounding box center [41, 48] width 52 height 10
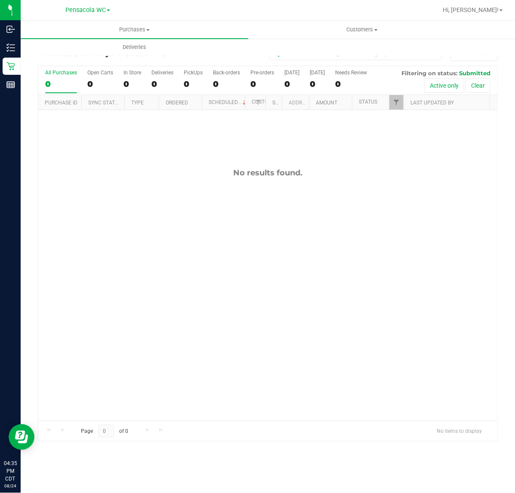
click at [164, 235] on div "No results found." at bounding box center [267, 294] width 459 height 369
click at [396, 101] on span "Filter" at bounding box center [396, 102] width 7 height 7
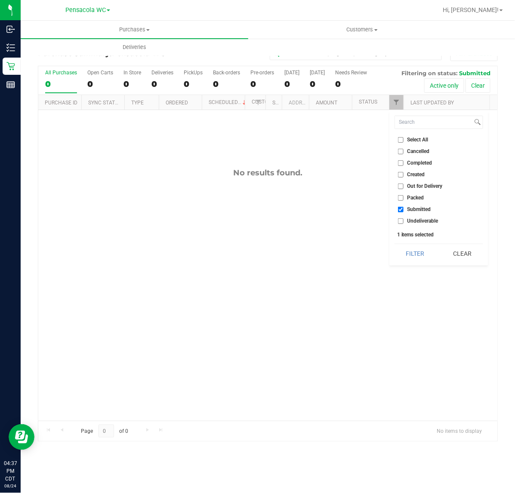
click at [409, 195] on span "Packed" at bounding box center [415, 197] width 17 height 5
click at [403, 195] on input "Packed" at bounding box center [401, 198] width 6 height 6
checkbox input "true"
click at [417, 254] on button "Filter" at bounding box center [414, 253] width 41 height 19
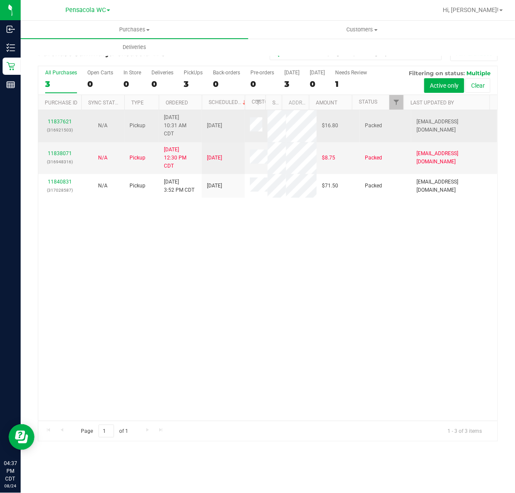
click at [61, 126] on div "11837621 (316921503)" at bounding box center [59, 126] width 33 height 16
click at [65, 119] on div "11837621 (316921503)" at bounding box center [59, 126] width 33 height 16
click at [71, 122] on div "11837621 (316921503)" at bounding box center [59, 126] width 33 height 16
click at [56, 126] on p "(316921503)" at bounding box center [59, 130] width 33 height 8
click at [57, 126] on div "11837621 (316921503)" at bounding box center [59, 126] width 33 height 16
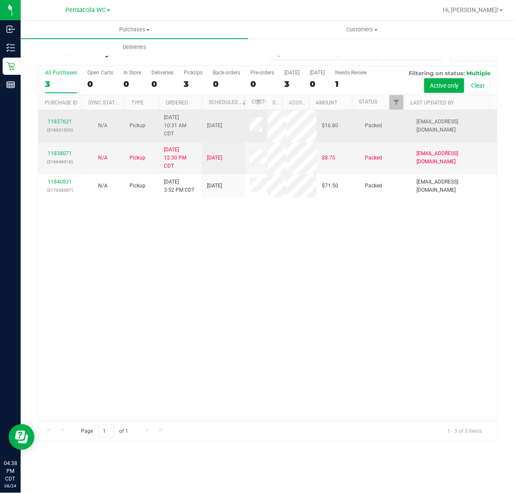
click at [59, 126] on div "11837621 (316921503)" at bounding box center [59, 126] width 33 height 16
click at [69, 116] on td "11837621 (316921503)" at bounding box center [59, 126] width 43 height 32
click at [68, 123] on link "11837621" at bounding box center [60, 122] width 24 height 6
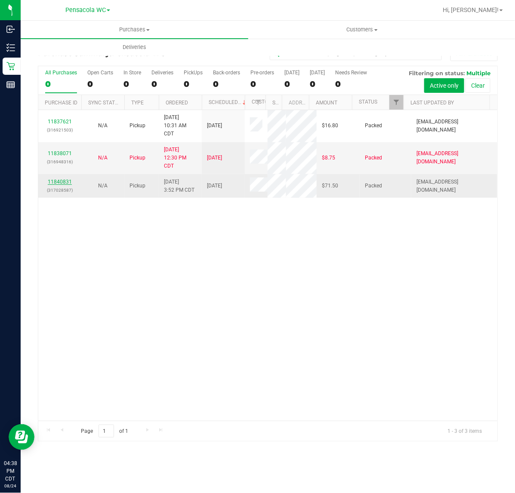
click at [63, 185] on link "11840831" at bounding box center [60, 182] width 24 height 6
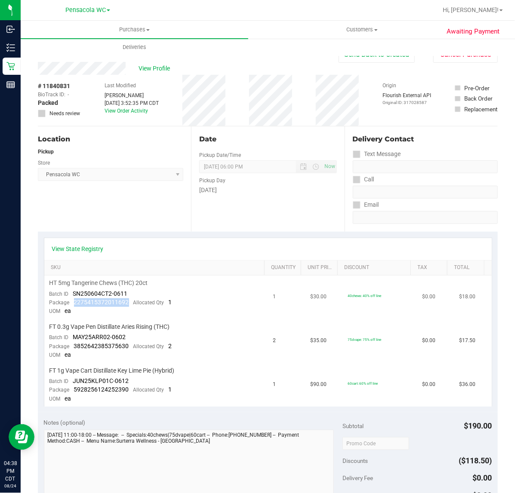
drag, startPoint x: 127, startPoint y: 301, endPoint x: 72, endPoint y: 301, distance: 54.6
click at [72, 301] on div "Package 2275415372011692 Allocated Qty 1" at bounding box center [110, 302] width 123 height 9
copy span "2275415372011692"
drag, startPoint x: 131, startPoint y: 343, endPoint x: 73, endPoint y: 346, distance: 58.2
click at [73, 346] on div "Package 3852642385375630 Allocated Qty 2" at bounding box center [110, 346] width 123 height 9
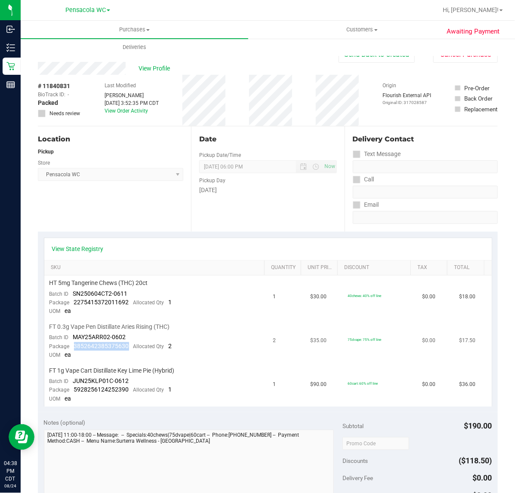
copy span "3852642385375630"
drag, startPoint x: 129, startPoint y: 387, endPoint x: 70, endPoint y: 387, distance: 58.9
click at [70, 387] on div "Package 5928256124252390 Allocated Qty 1" at bounding box center [110, 390] width 123 height 9
copy span "5928256124252390"
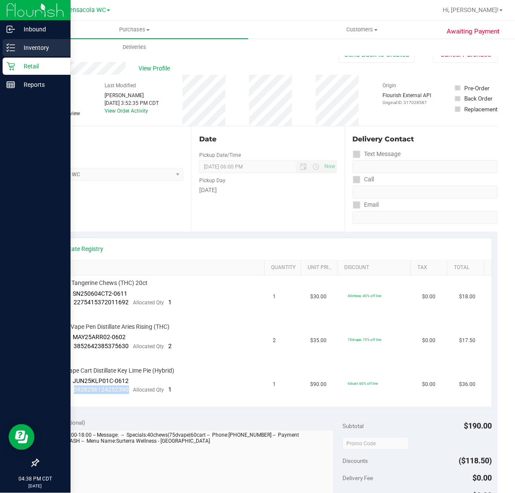
click at [3, 55] on div "Inventory" at bounding box center [37, 47] width 68 height 17
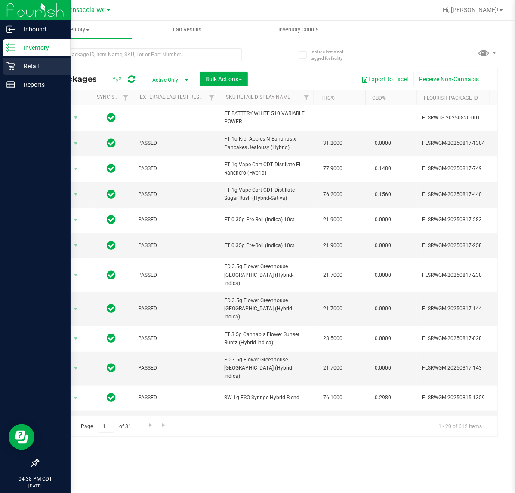
click at [9, 70] on icon at bounding box center [10, 66] width 9 height 9
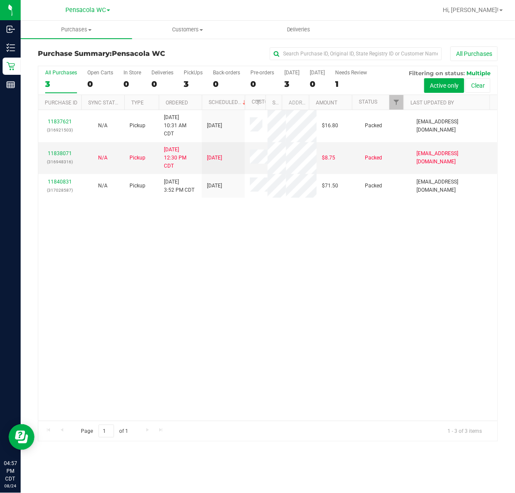
click at [397, 312] on div "11837621 (316921503) N/A Pickup 8/24/2025 10:31 AM CDT 8/24/2025 $16.80 Packed …" at bounding box center [267, 265] width 459 height 311
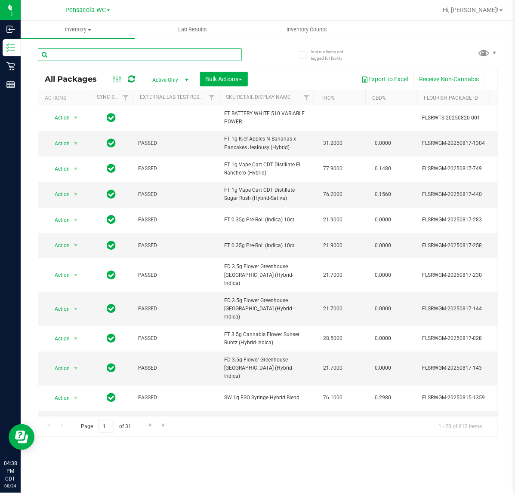
click at [129, 56] on input "text" at bounding box center [140, 54] width 204 height 13
paste input "2275415372011692"
click at [273, 73] on div "Export to Excel Receive Non-Cannabis" at bounding box center [372, 79] width 237 height 15
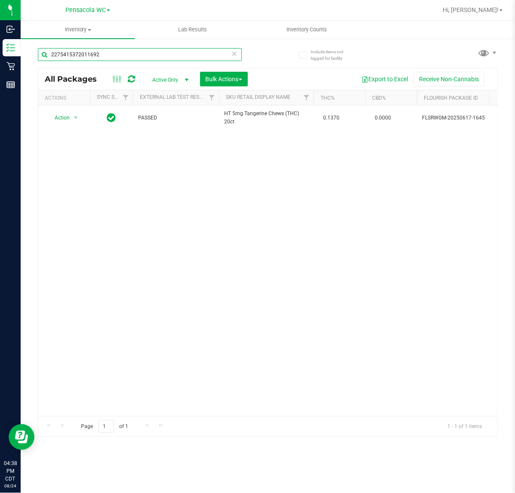
click at [111, 49] on input "2275415372011692" at bounding box center [140, 54] width 204 height 13
click at [112, 49] on input "2275415372011692" at bounding box center [140, 54] width 204 height 13
paste input "3852642385375630"
click at [167, 220] on div "Action Action Create package Edit attributes Global inventory Locate package Lo…" at bounding box center [267, 260] width 459 height 311
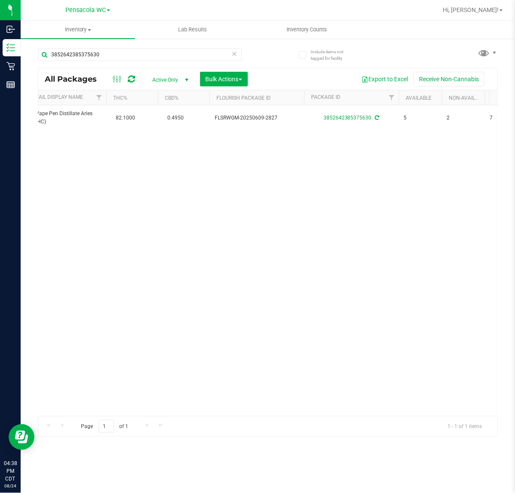
scroll to position [0, 207]
click at [168, 58] on input "3852642385375630" at bounding box center [140, 54] width 204 height 13
paste input "592825612425239"
type input "5928256124252390"
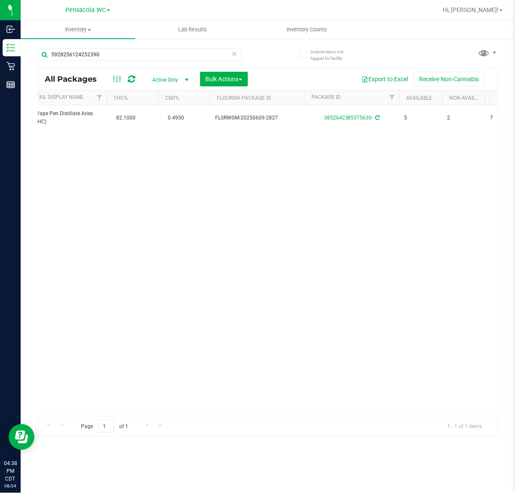
click at [206, 240] on div "Action Action Create package Edit attributes Global inventory Locate package Lo…" at bounding box center [267, 260] width 459 height 311
click at [236, 54] on icon at bounding box center [234, 53] width 6 height 10
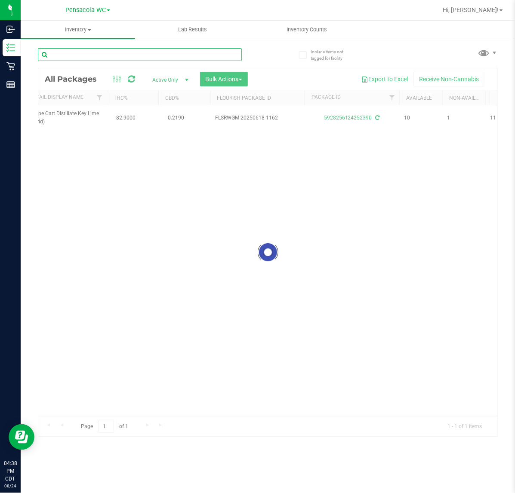
click at [68, 50] on input "text" at bounding box center [140, 54] width 204 height 13
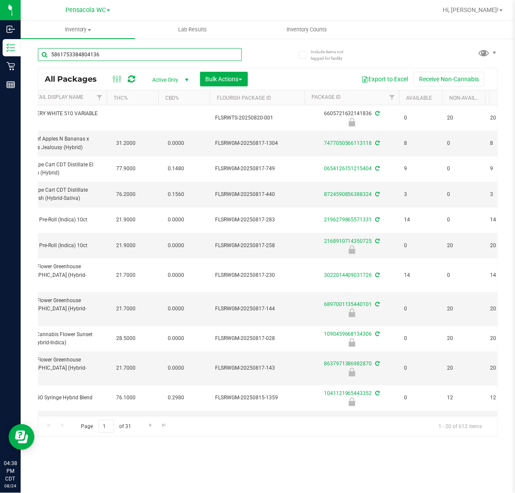
type input "5861753384804136"
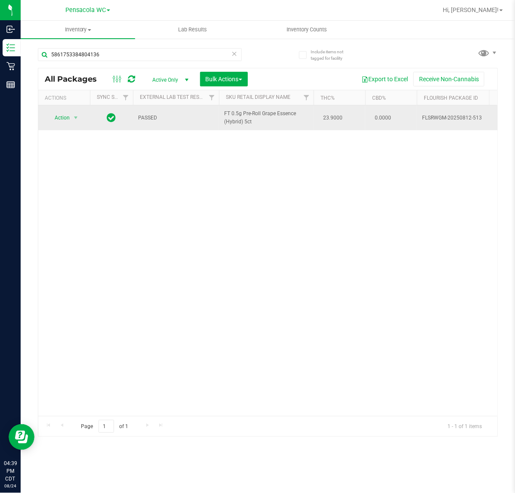
click at [61, 118] on span "Action" at bounding box center [58, 118] width 23 height 12
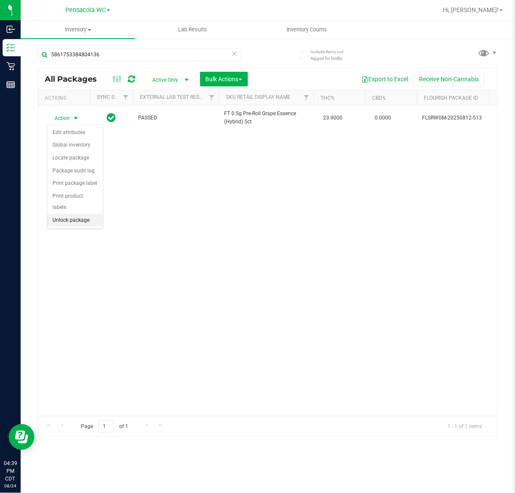
click at [78, 214] on li "Unlock package" at bounding box center [74, 220] width 55 height 13
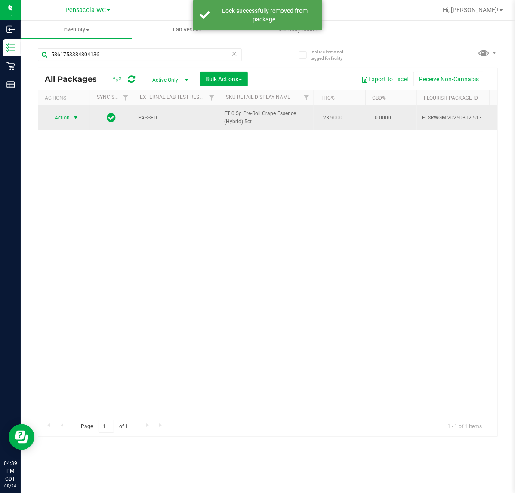
click at [75, 118] on span "select" at bounding box center [75, 117] width 7 height 7
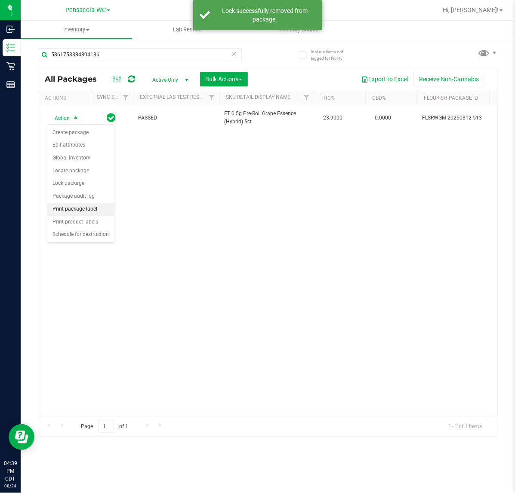
click at [89, 213] on li "Print package label" at bounding box center [80, 209] width 67 height 13
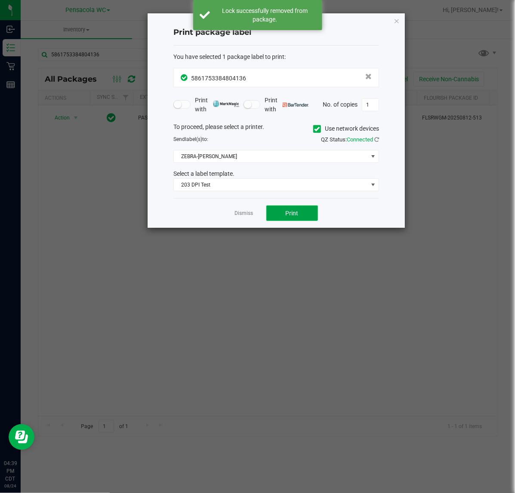
click at [298, 218] on button "Print" at bounding box center [292, 213] width 52 height 15
click at [398, 25] on icon "button" at bounding box center [397, 20] width 6 height 10
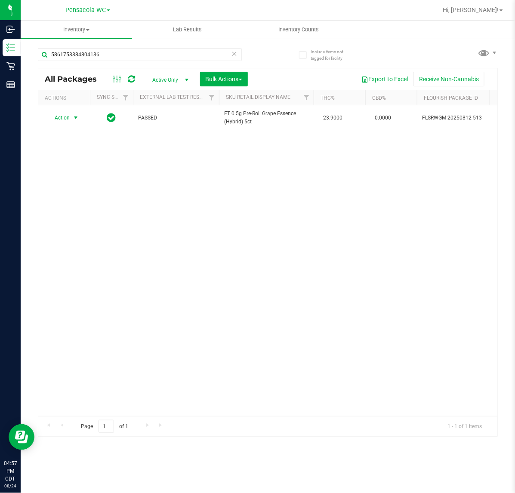
click at [116, 168] on div "Action Action Create package Edit attributes Global inventory Locate package Lo…" at bounding box center [267, 260] width 459 height 311
click at [231, 59] on input "5861753384804136" at bounding box center [140, 54] width 204 height 13
click at [233, 49] on icon at bounding box center [234, 53] width 6 height 10
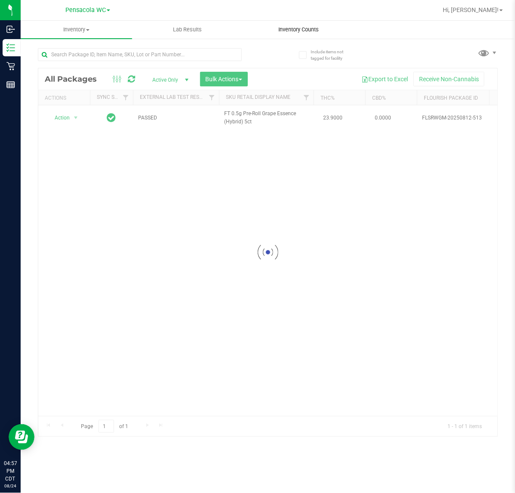
click at [302, 29] on span "Inventory Counts" at bounding box center [299, 30] width 64 height 8
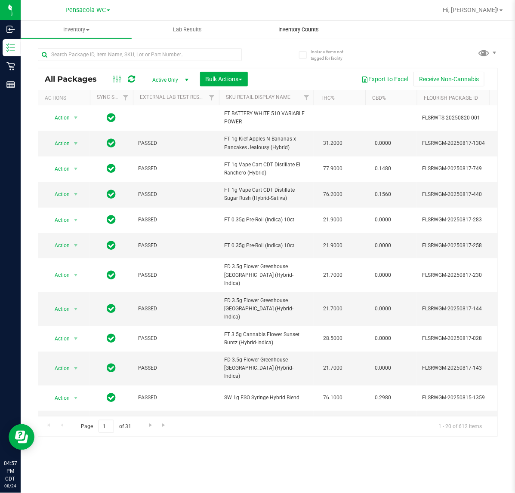
click at [292, 26] on span "Inventory Counts" at bounding box center [299, 30] width 64 height 8
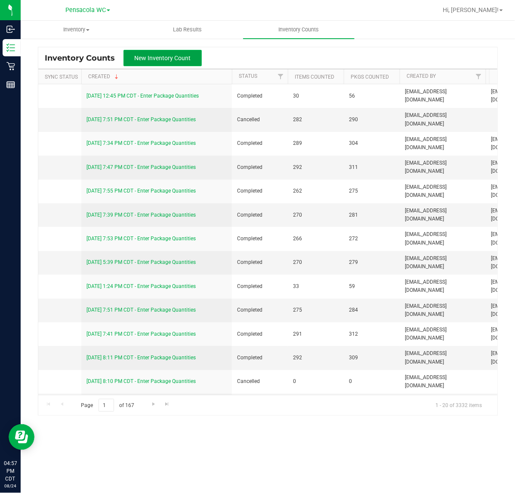
click at [170, 58] on span "New Inventory Count" at bounding box center [163, 58] width 56 height 7
